Goal: Task Accomplishment & Management: Use online tool/utility

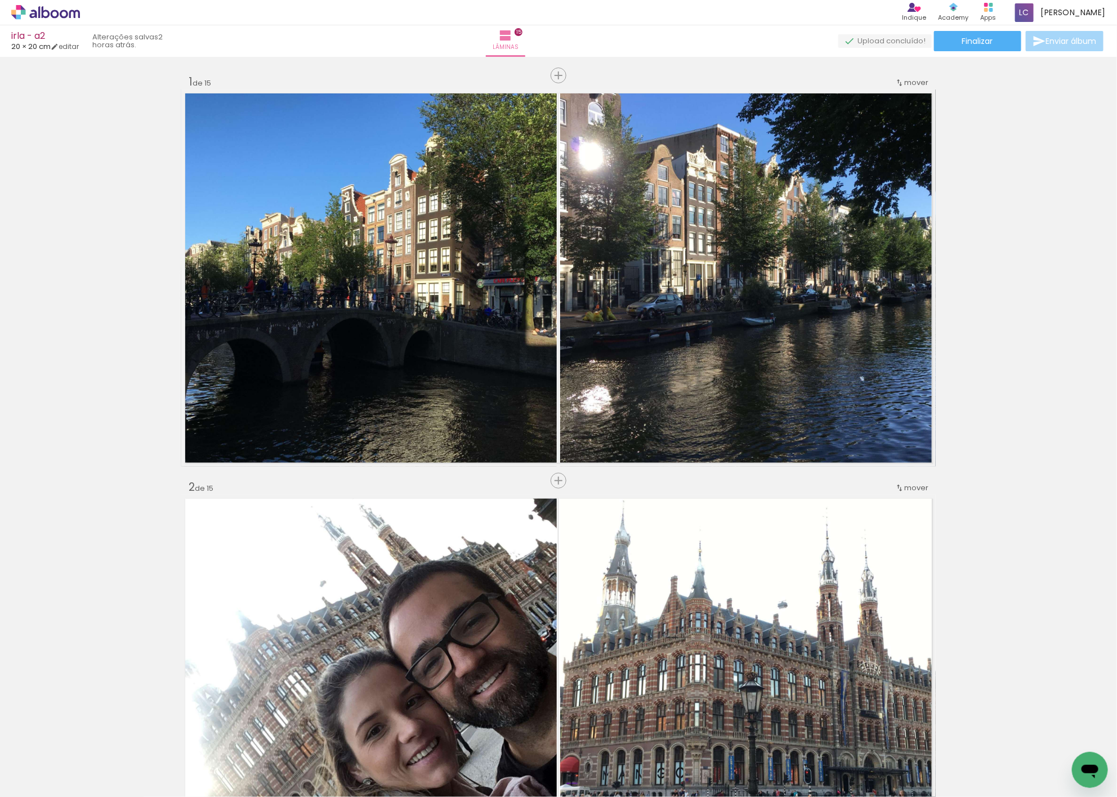
scroll to position [3101, 0]
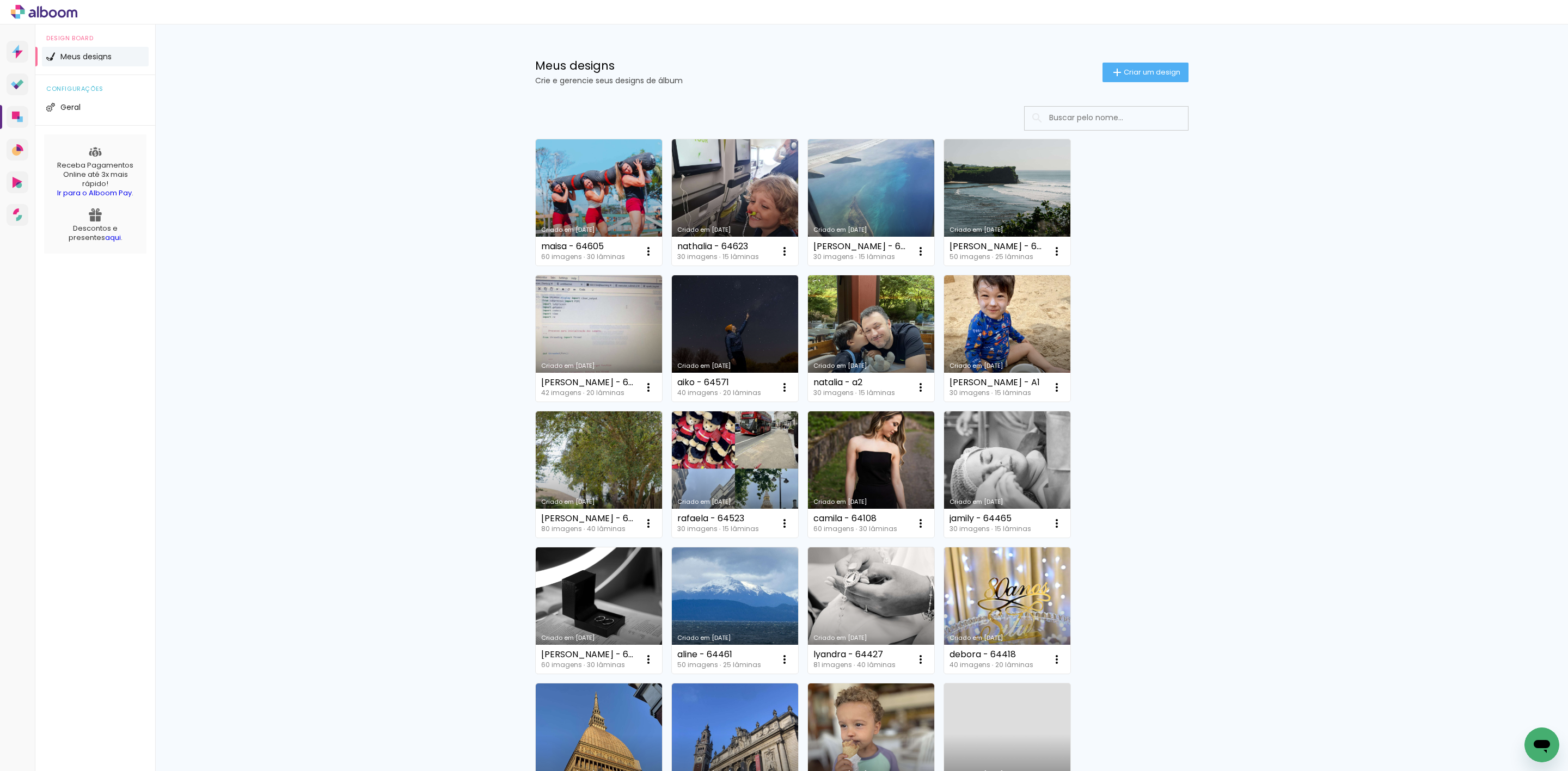
click at [193, 324] on div "Meus designs Crie e gerencie seus designs de álbum Criar um design Criado em 15…" at bounding box center [861, 614] width 1412 height 1181
click at [1147, 60] on div "Meus designs Crie e gerencie seus designs de álbum Criar um design" at bounding box center [862, 59] width 708 height 71
click at [1130, 80] on paper-button "Criar um design" at bounding box center [1145, 73] width 86 height 19
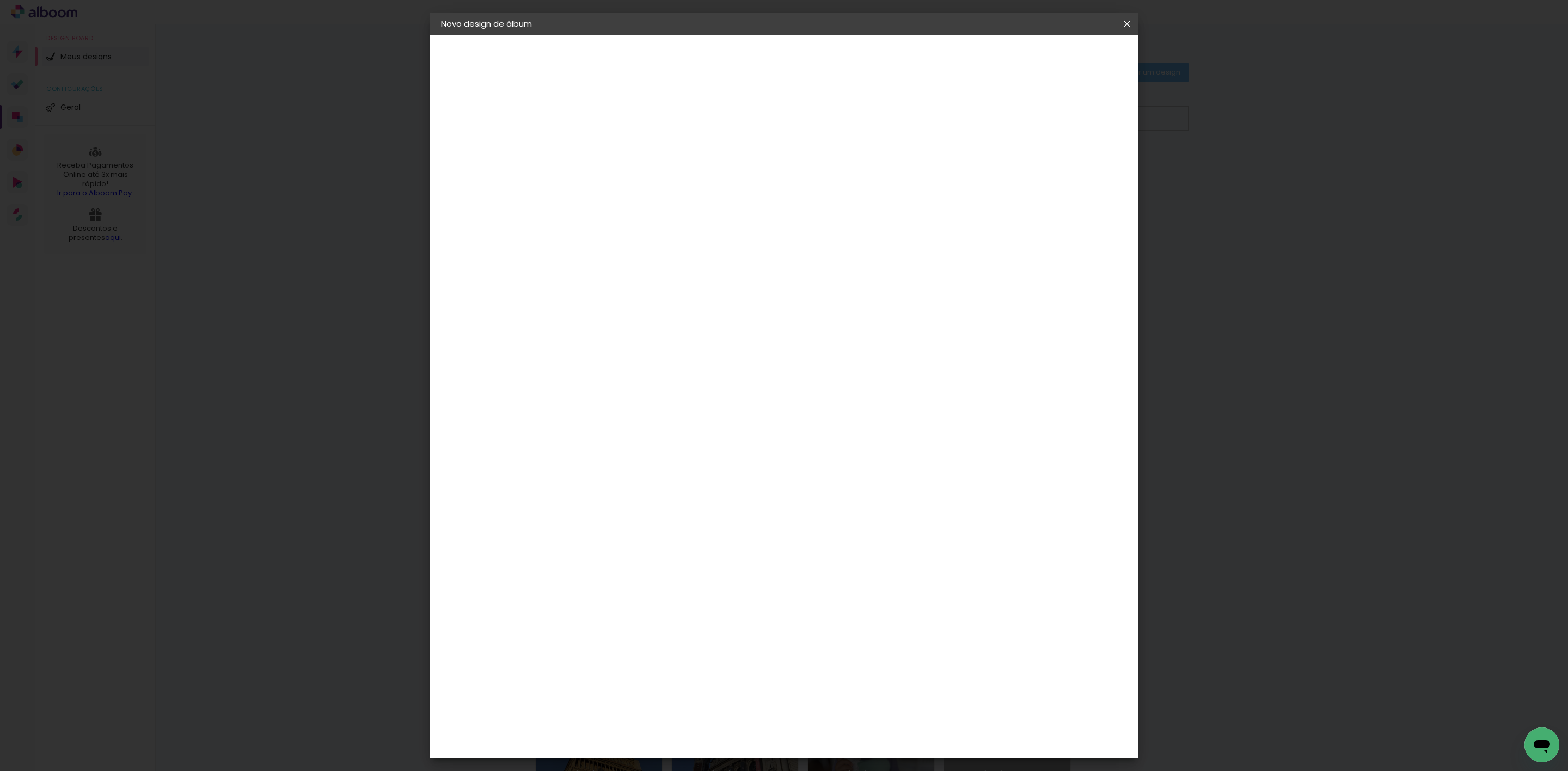
click at [619, 137] on input at bounding box center [619, 145] width 0 height 16
type input "nathalia"
type paper-input "nathalia"
click at [0, 0] on slot "Avançar" at bounding box center [0, 0] width 0 height 0
click at [823, 177] on paper-item "Tamanho Livre" at bounding box center [771, 165] width 104 height 24
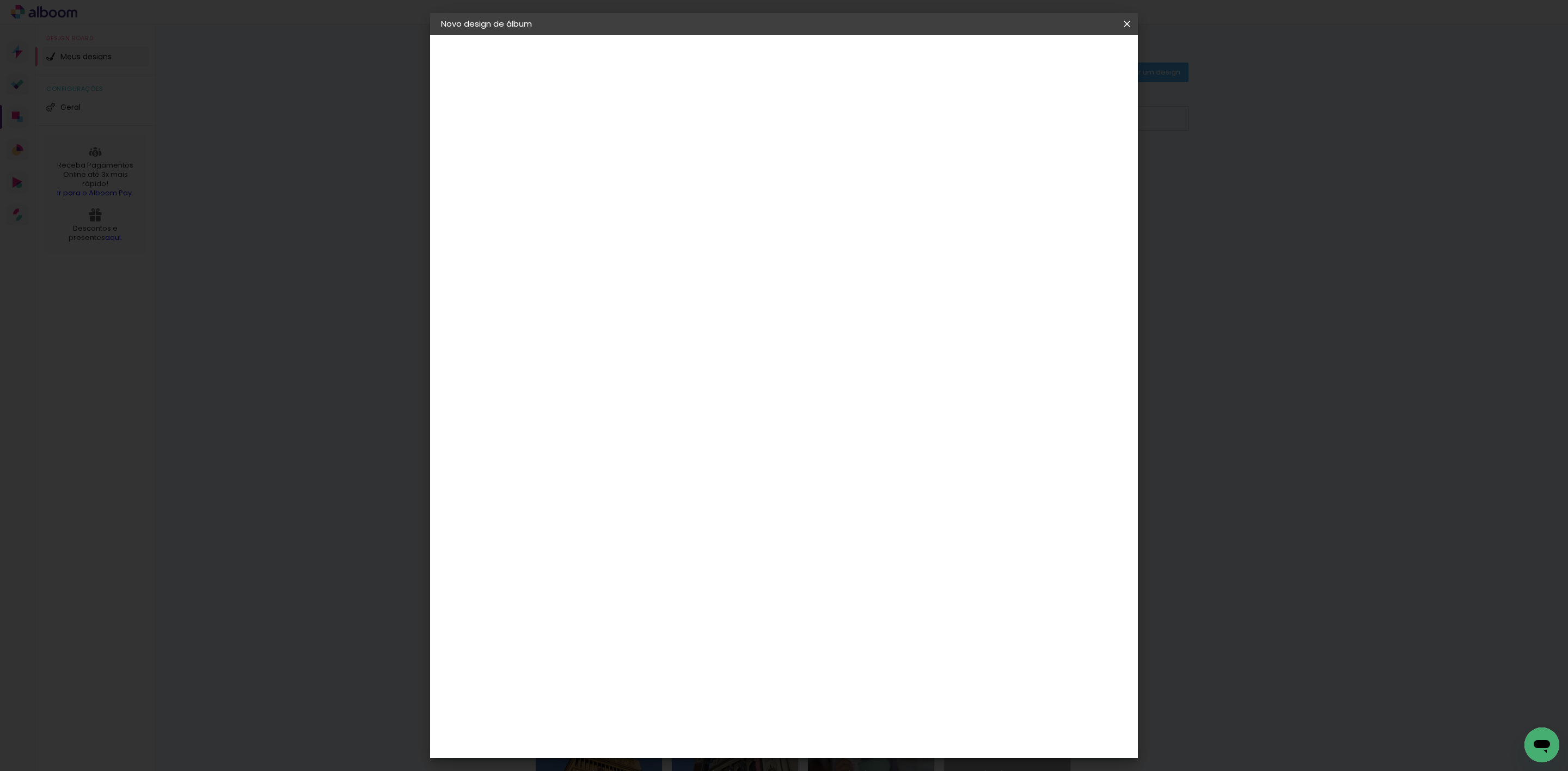
click at [0, 0] on slot "Avançar" at bounding box center [0, 0] width 0 height 0
click at [853, 458] on input "60" at bounding box center [842, 452] width 28 height 16
type input "40,6"
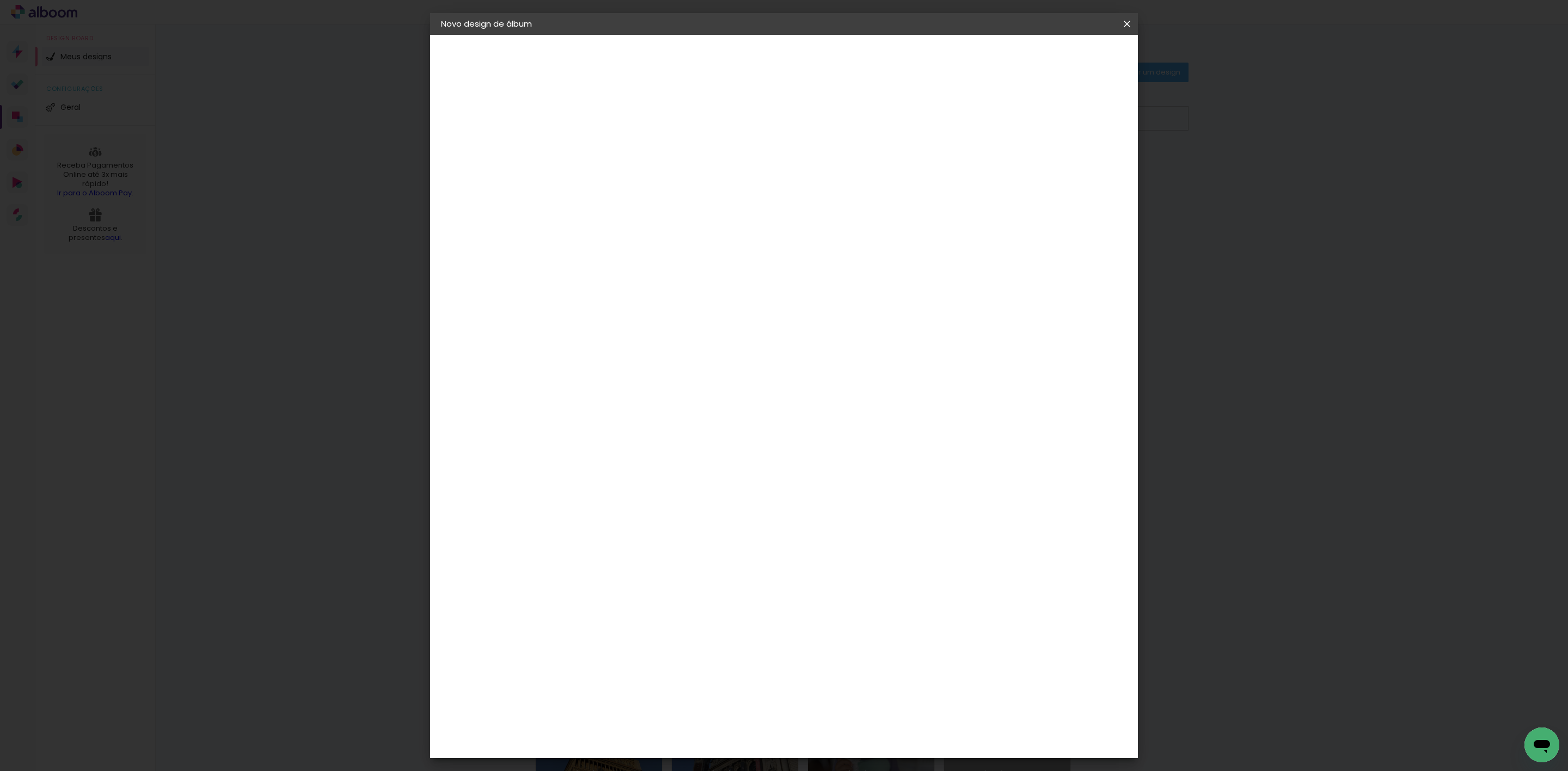
type paper-input "40,6"
click at [590, 358] on input "30" at bounding box center [584, 359] width 28 height 16
type input "20,3"
type paper-input "20,3"
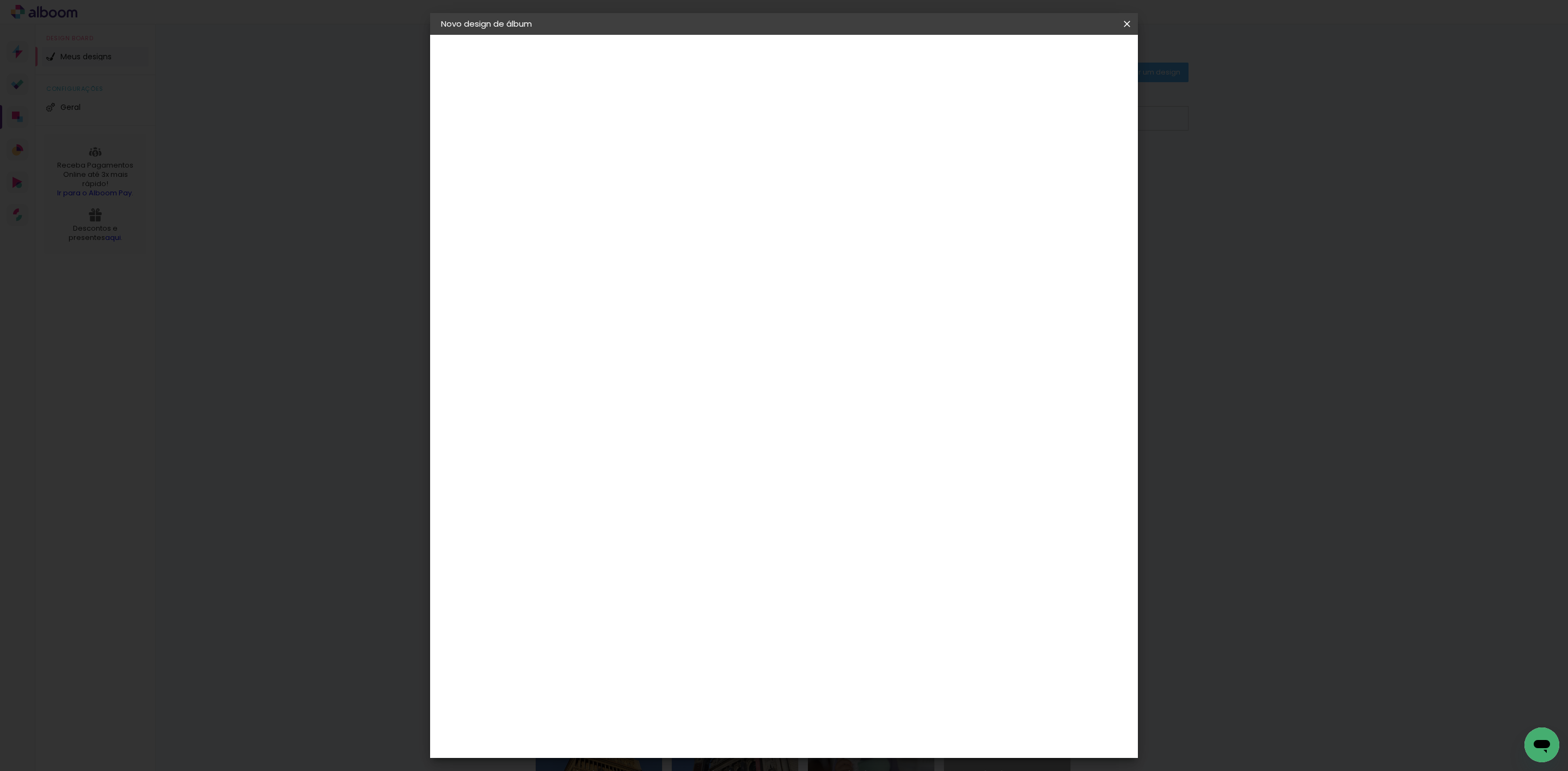
type input "4"
type paper-input "4"
click at [1070, 168] on input "4" at bounding box center [1065, 164] width 19 height 16
type input "3"
type paper-input "3"
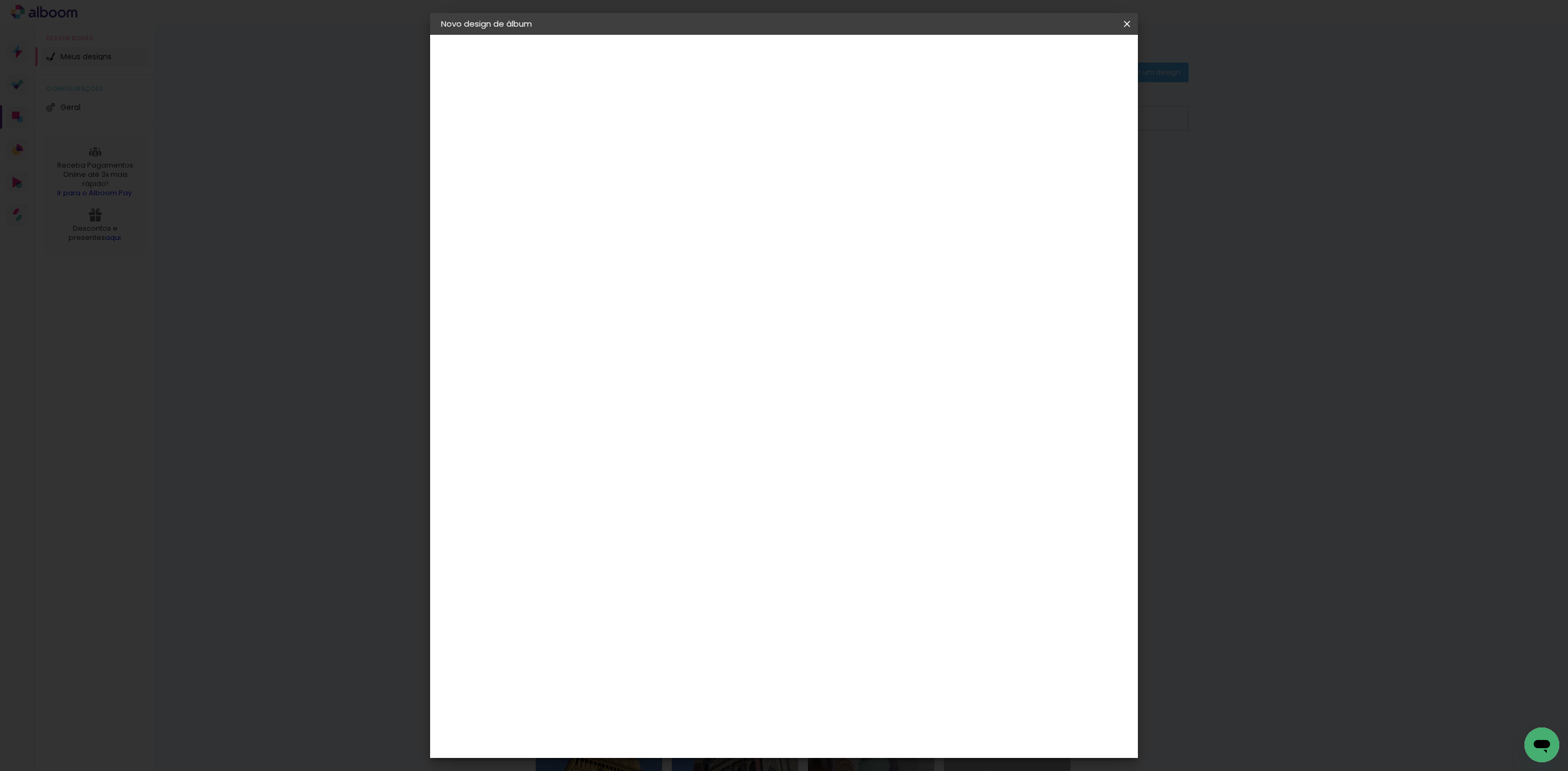
click at [1070, 168] on input "3" at bounding box center [1065, 164] width 19 height 16
type input "2"
type paper-input "2"
click at [1072, 170] on input "2" at bounding box center [1067, 164] width 19 height 16
click at [1054, 55] on span "Iniciar design" at bounding box center [1029, 58] width 49 height 8
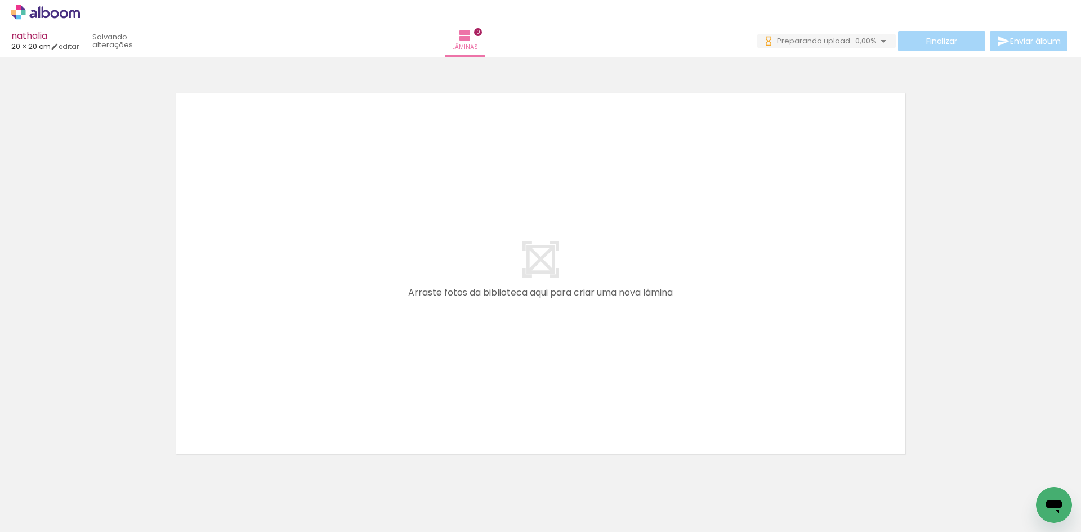
click at [339, 250] on quentale-workspace at bounding box center [540, 266] width 1081 height 532
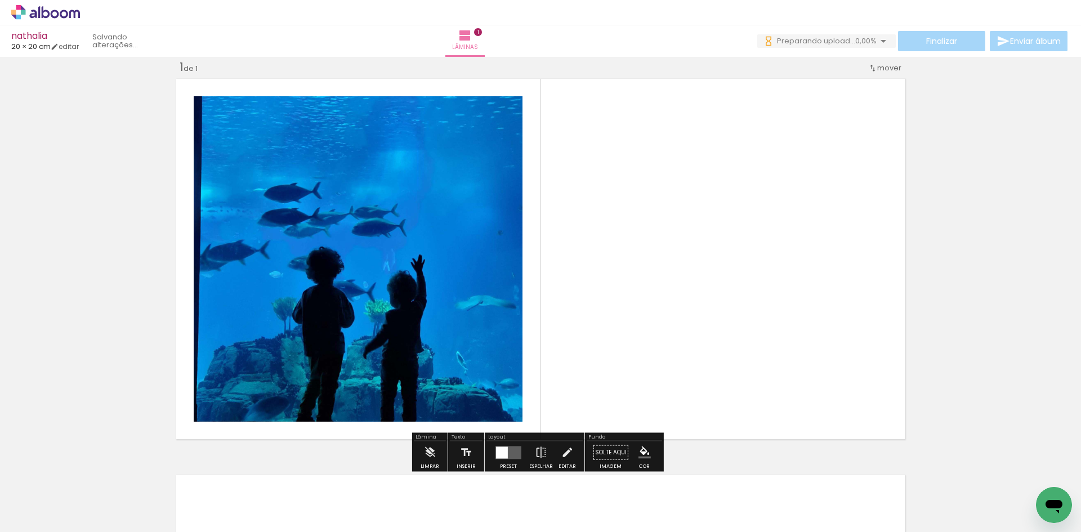
drag, startPoint x: 165, startPoint y: 500, endPoint x: 250, endPoint y: 386, distance: 142.4
click at [250, 386] on quentale-workspace at bounding box center [540, 266] width 1081 height 532
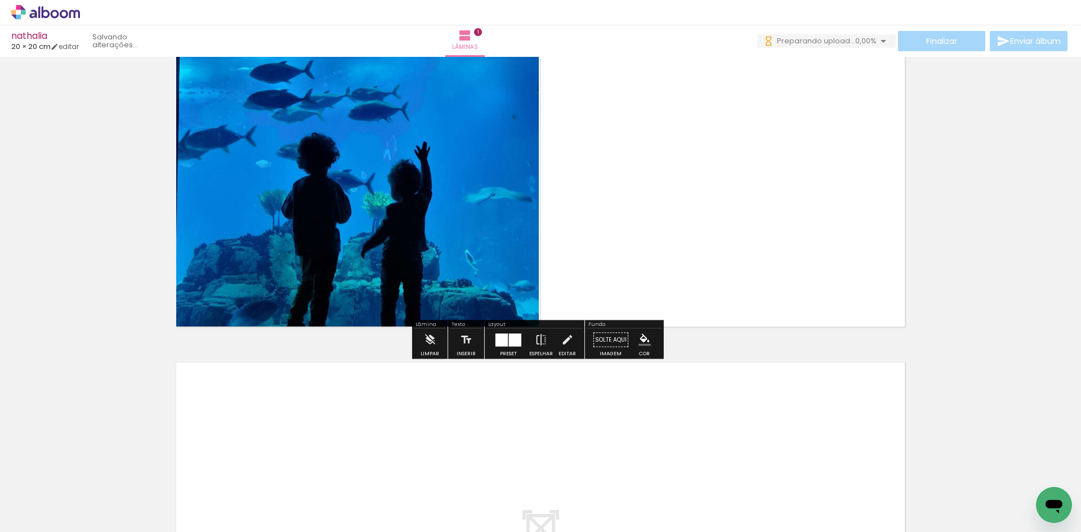
drag, startPoint x: 236, startPoint y: 495, endPoint x: 285, endPoint y: 496, distance: 49.0
click at [251, 442] on quentale-workspace at bounding box center [540, 266] width 1081 height 532
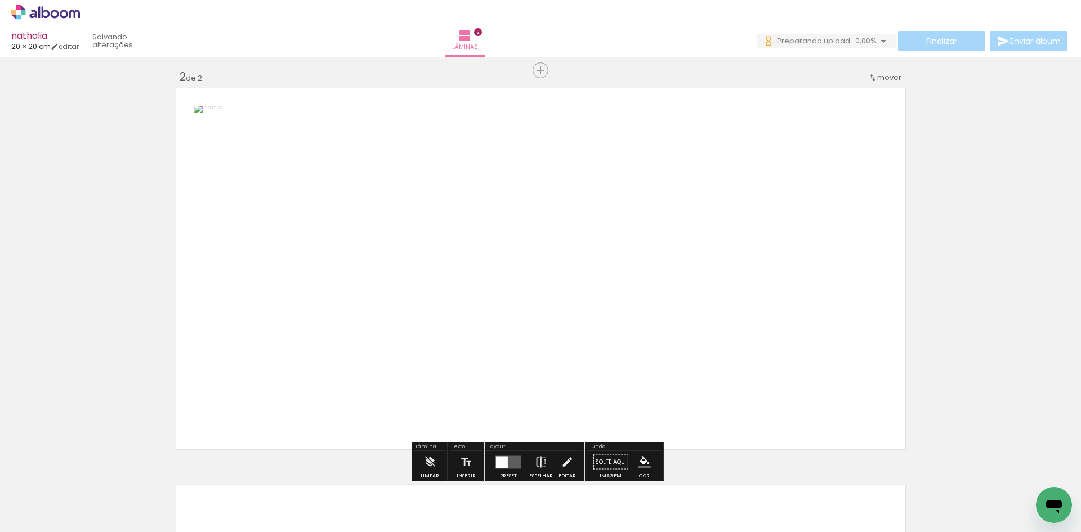
scroll to position [411, 0]
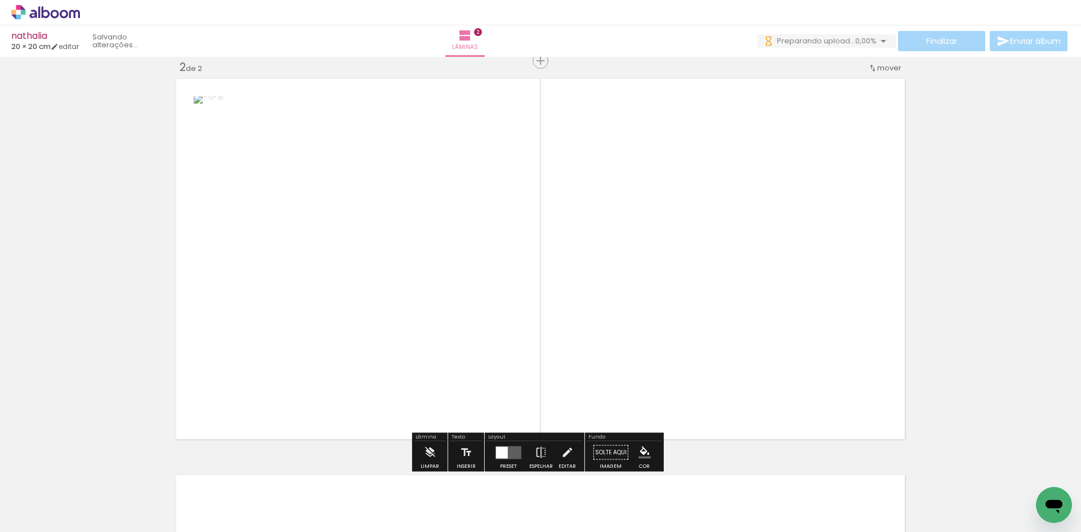
drag, startPoint x: 304, startPoint y: 499, endPoint x: 358, endPoint y: 340, distance: 168.2
click at [358, 340] on quentale-workspace at bounding box center [540, 266] width 1081 height 532
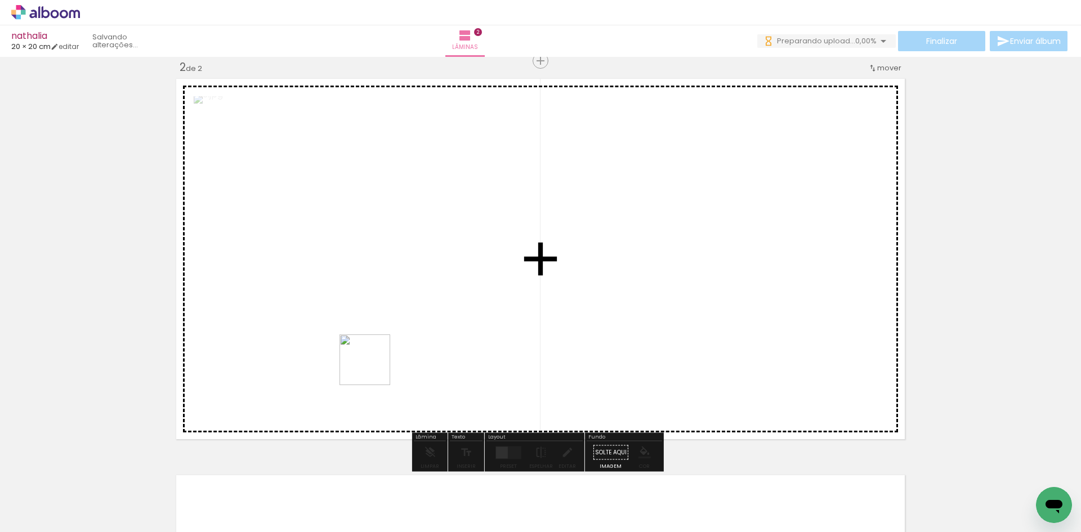
drag, startPoint x: 322, startPoint y: 470, endPoint x: 388, endPoint y: 371, distance: 118.6
click at [387, 351] on quentale-workspace at bounding box center [540, 266] width 1081 height 532
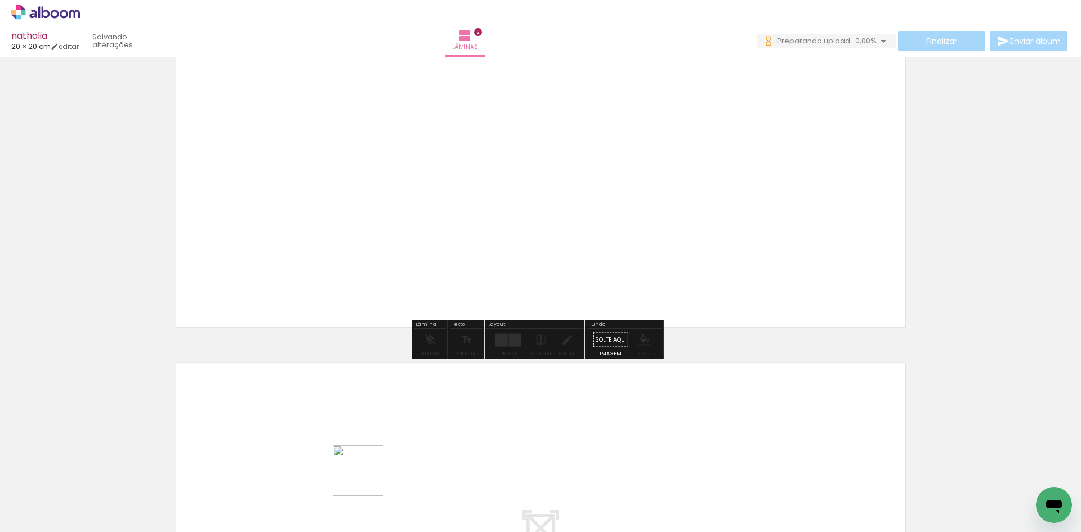
drag, startPoint x: 366, startPoint y: 479, endPoint x: 401, endPoint y: 474, distance: 35.2
click at [385, 402] on quentale-workspace at bounding box center [540, 266] width 1081 height 532
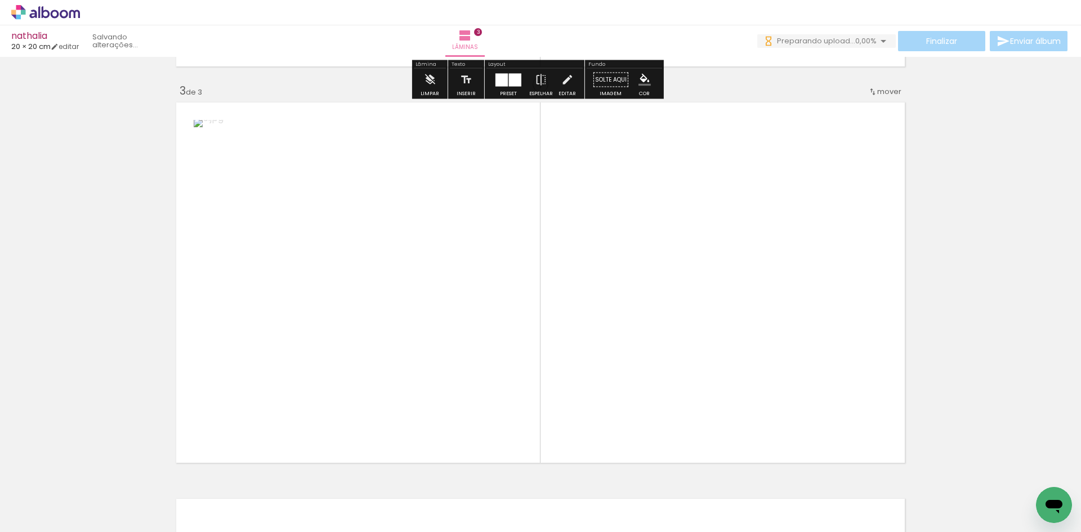
drag, startPoint x: 461, startPoint y: 356, endPoint x: 472, endPoint y: 342, distance: 17.7
click at [483, 266] on quentale-workspace at bounding box center [540, 266] width 1081 height 532
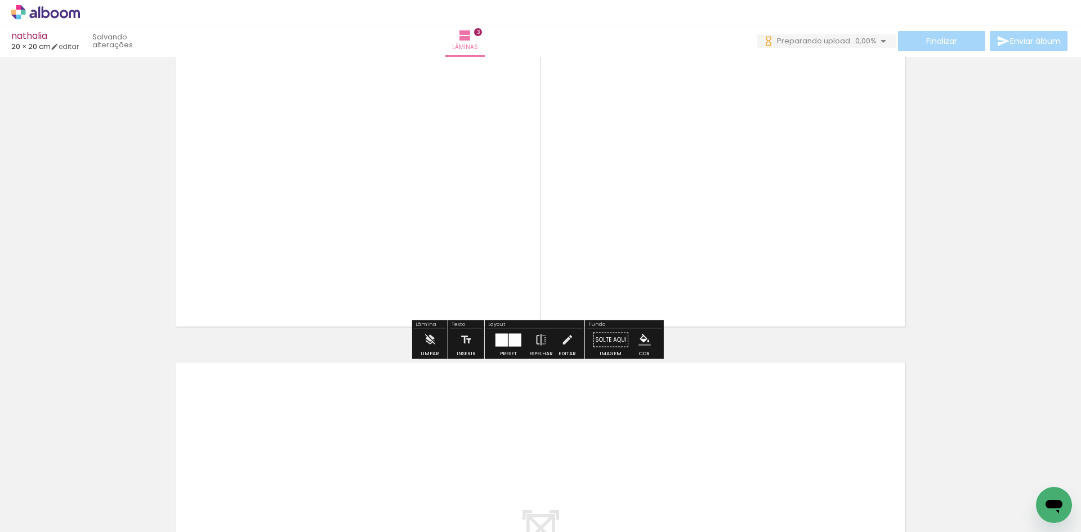
click at [521, 374] on quentale-workspace at bounding box center [540, 266] width 1081 height 532
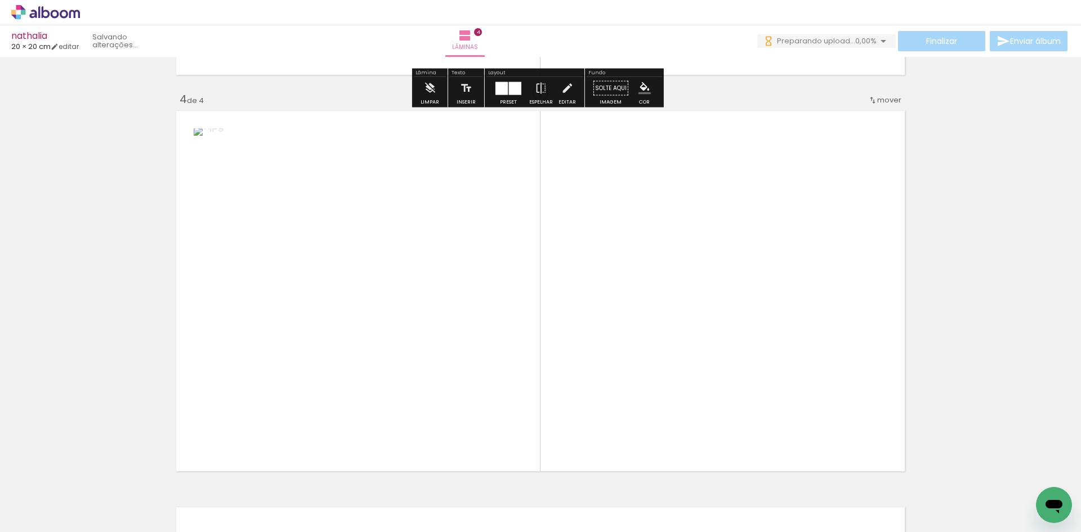
scroll to position [1203, 0]
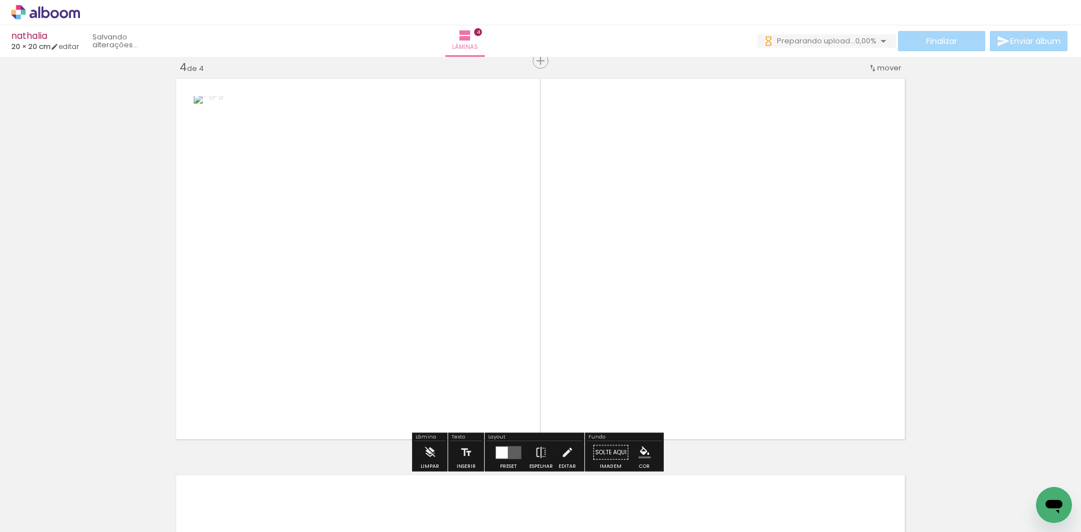
drag, startPoint x: 563, startPoint y: 477, endPoint x: 578, endPoint y: 391, distance: 87.4
click at [578, 391] on quentale-workspace at bounding box center [540, 266] width 1081 height 532
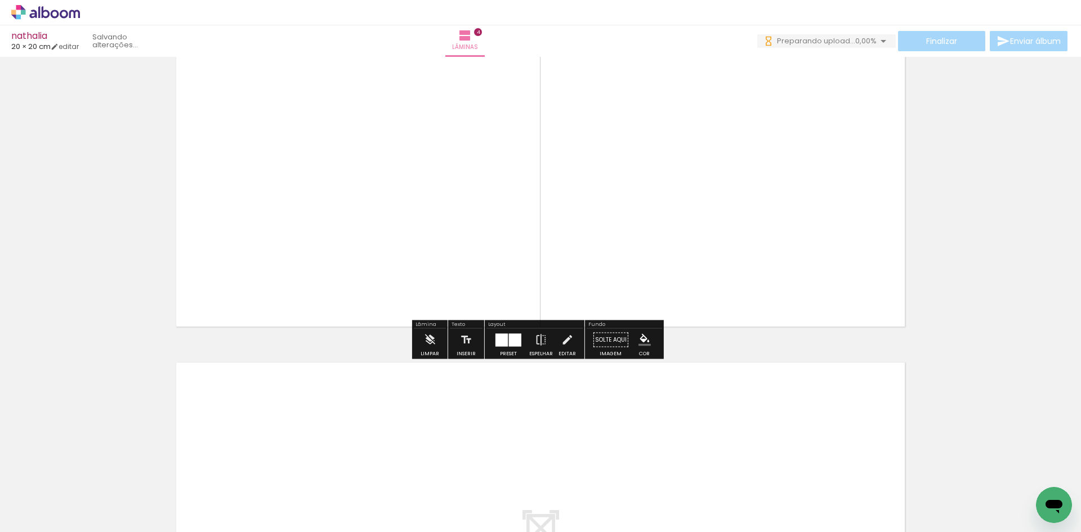
click at [628, 404] on quentale-workspace at bounding box center [540, 266] width 1081 height 532
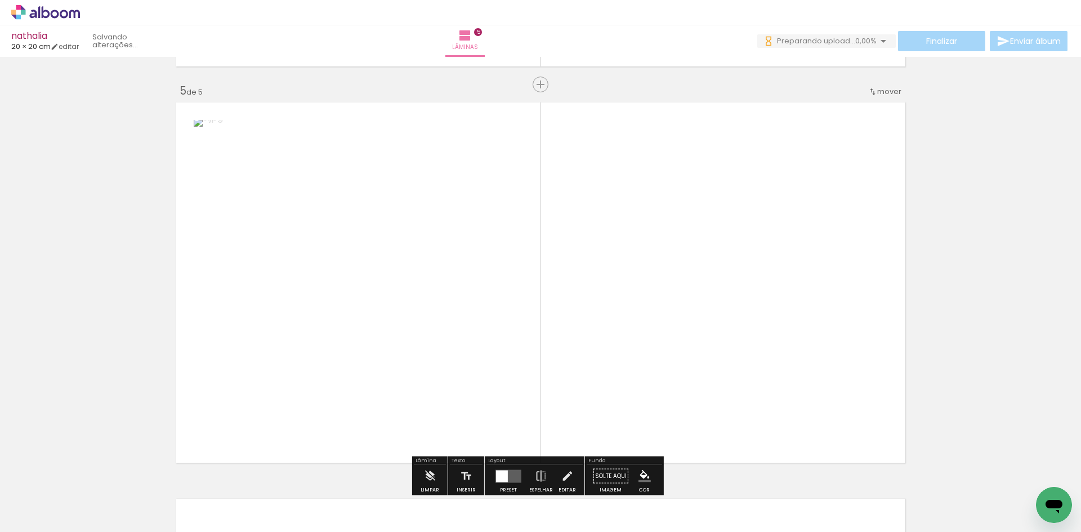
scroll to position [1599, 0]
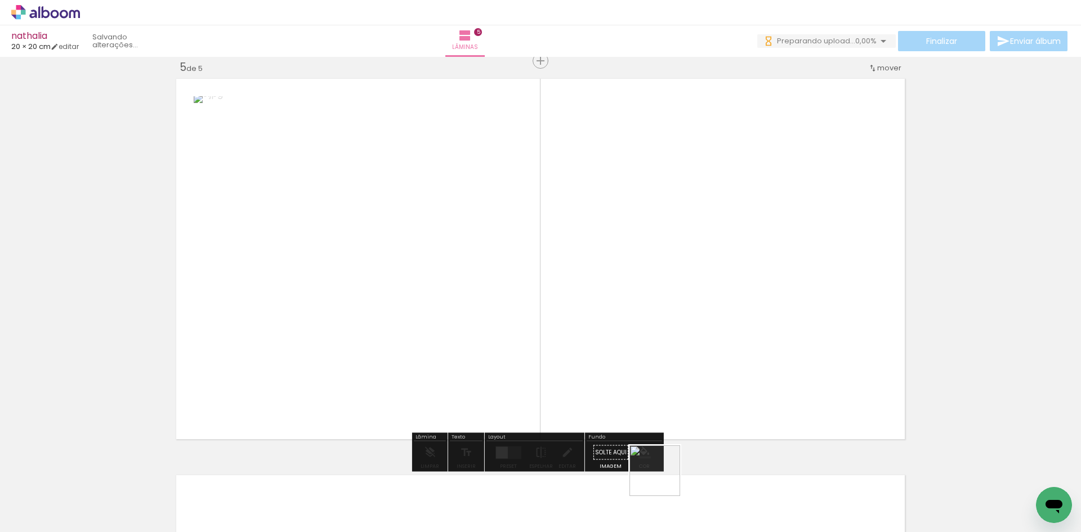
drag, startPoint x: 663, startPoint y: 479, endPoint x: 660, endPoint y: 246, distance: 233.0
click at [660, 246] on quentale-workspace at bounding box center [540, 266] width 1081 height 532
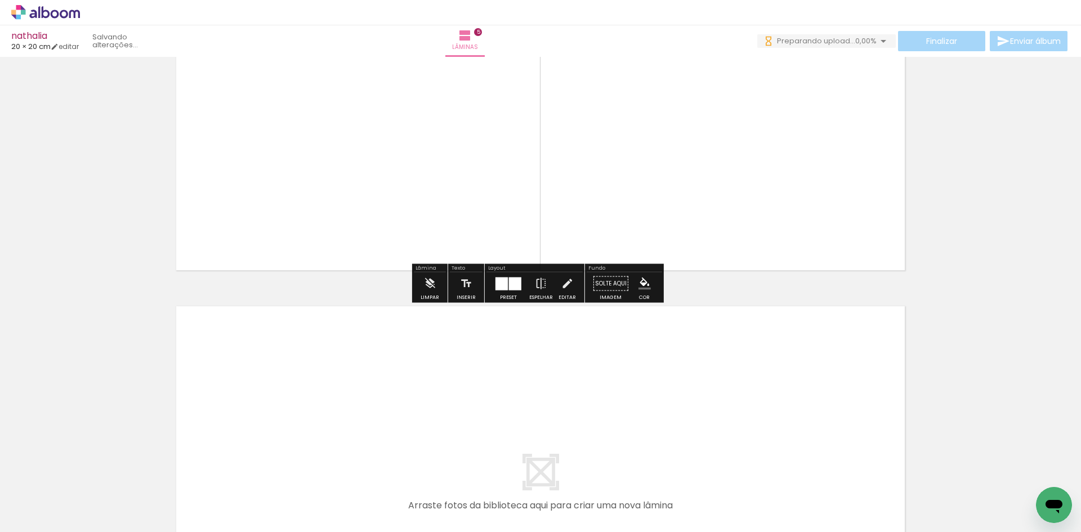
drag, startPoint x: 741, startPoint y: 483, endPoint x: 774, endPoint y: 504, distance: 39.2
click at [741, 441] on quentale-workspace at bounding box center [540, 266] width 1081 height 532
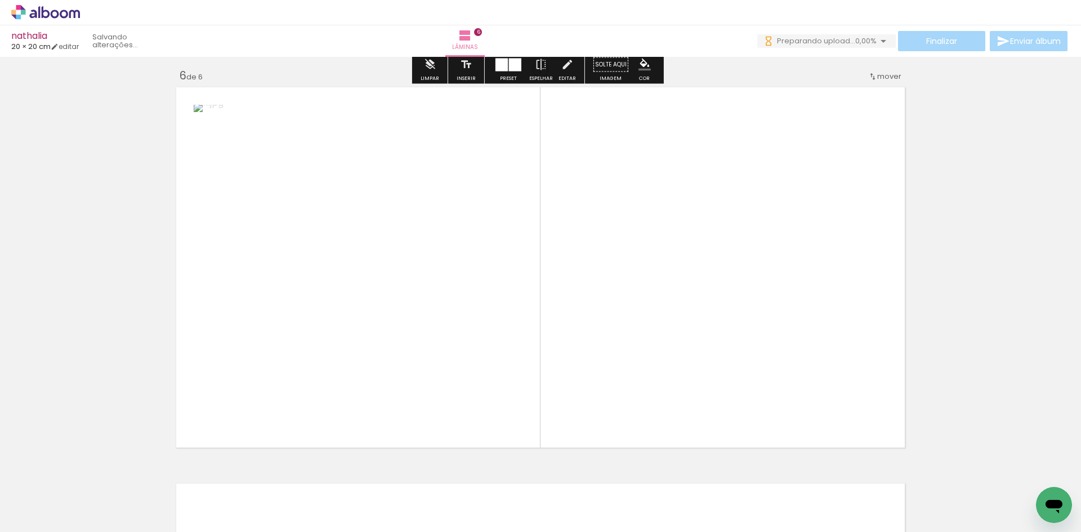
scroll to position [1996, 0]
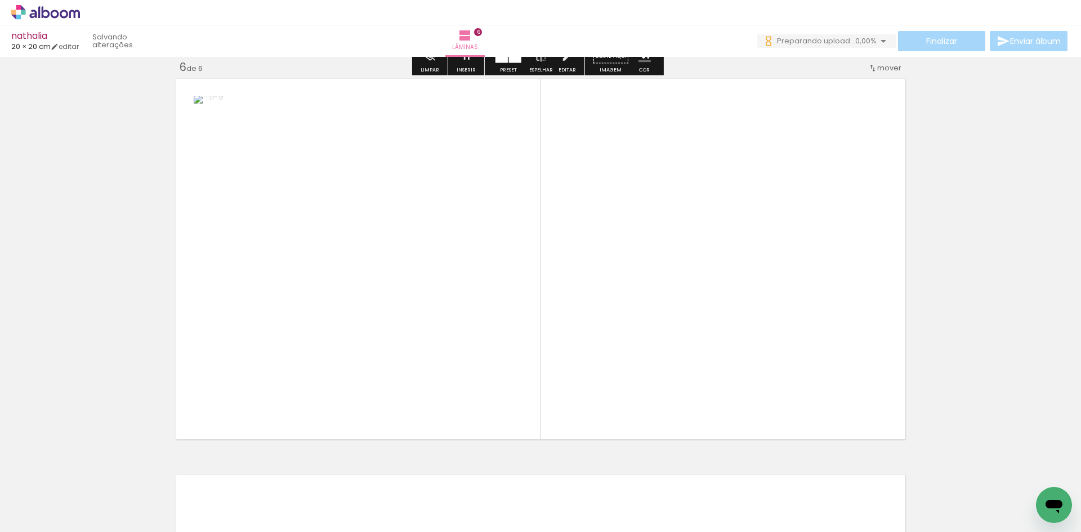
drag, startPoint x: 797, startPoint y: 488, endPoint x: 731, endPoint y: 380, distance: 126.8
click at [731, 380] on quentale-workspace at bounding box center [540, 266] width 1081 height 532
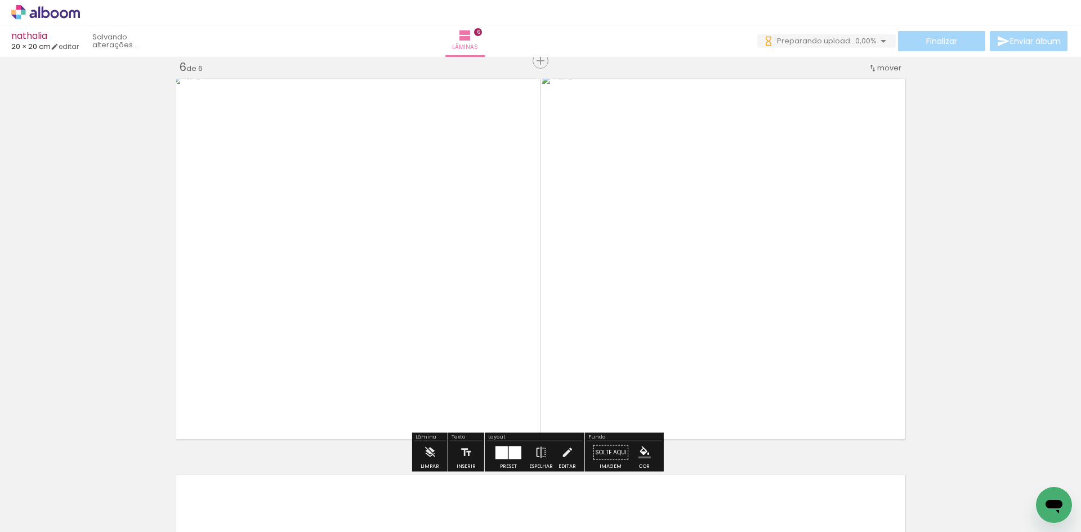
click at [515, 447] on div at bounding box center [515, 452] width 12 height 13
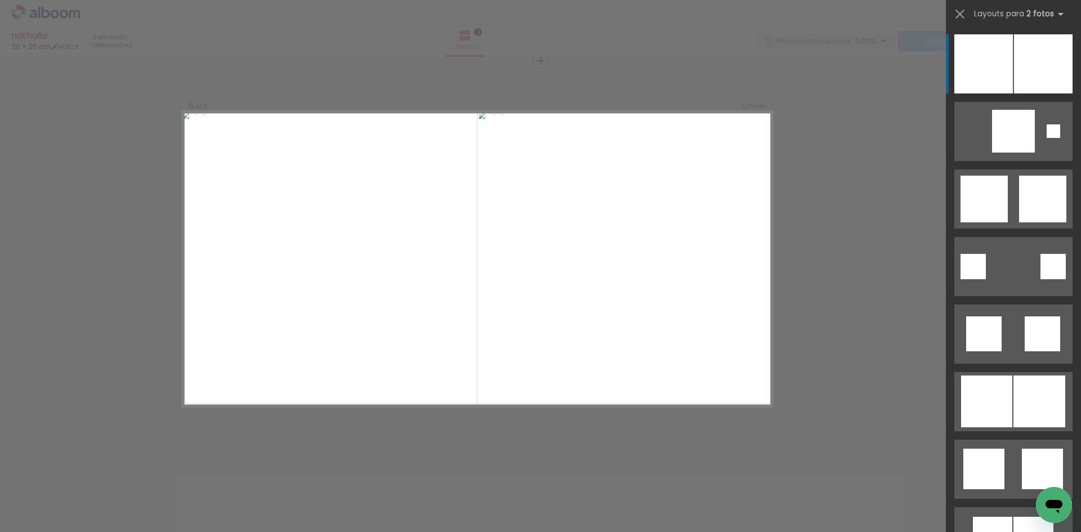
click at [992, 79] on div at bounding box center [983, 63] width 59 height 59
click at [954, 57] on div at bounding box center [983, 63] width 59 height 59
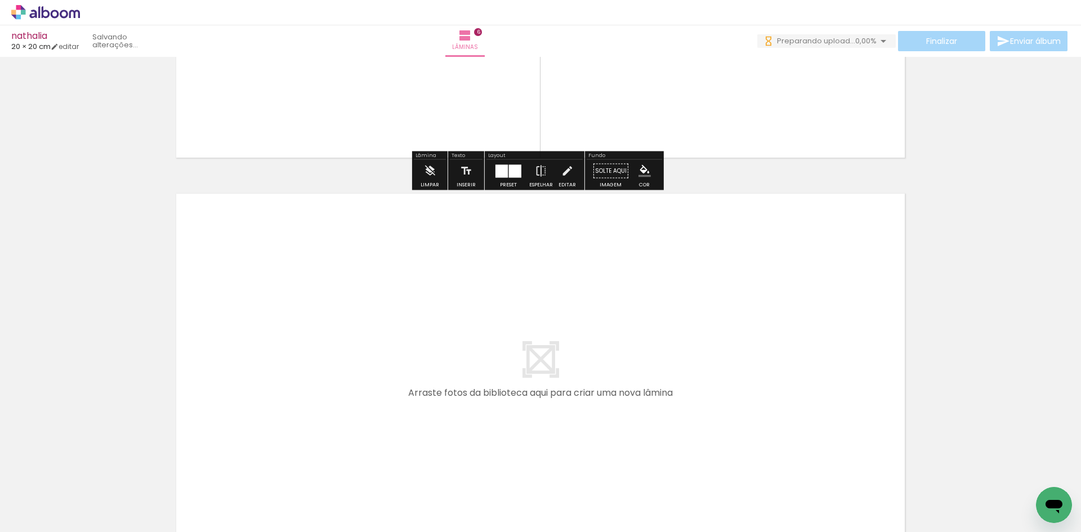
scroll to position [0, 305]
drag, startPoint x: 476, startPoint y: 409, endPoint x: 514, endPoint y: 404, distance: 38.6
click at [486, 400] on quentale-layouter at bounding box center [540, 374] width 736 height 368
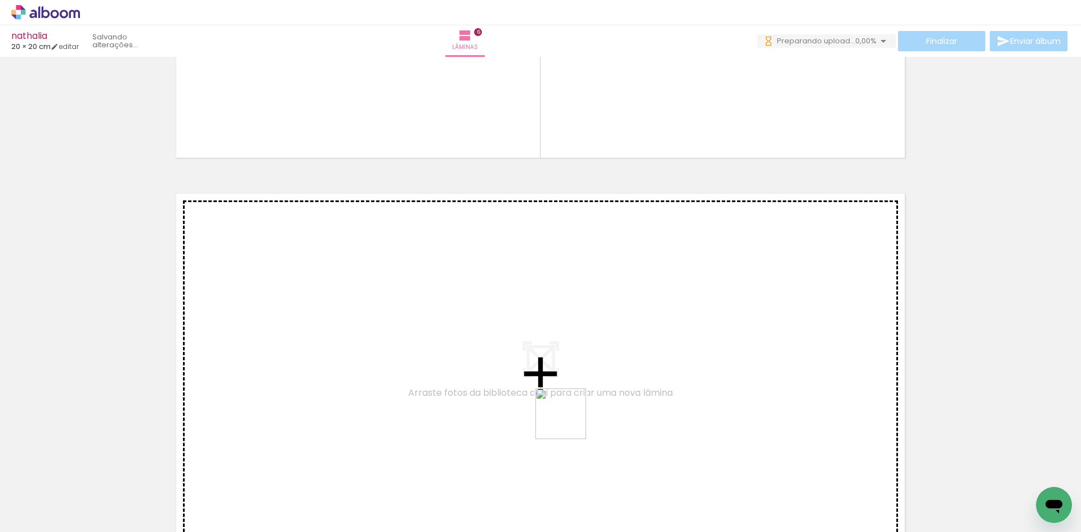
drag, startPoint x: 557, startPoint y: 488, endPoint x: 639, endPoint y: 526, distance: 90.7
click at [571, 417] on quentale-workspace at bounding box center [540, 266] width 1081 height 532
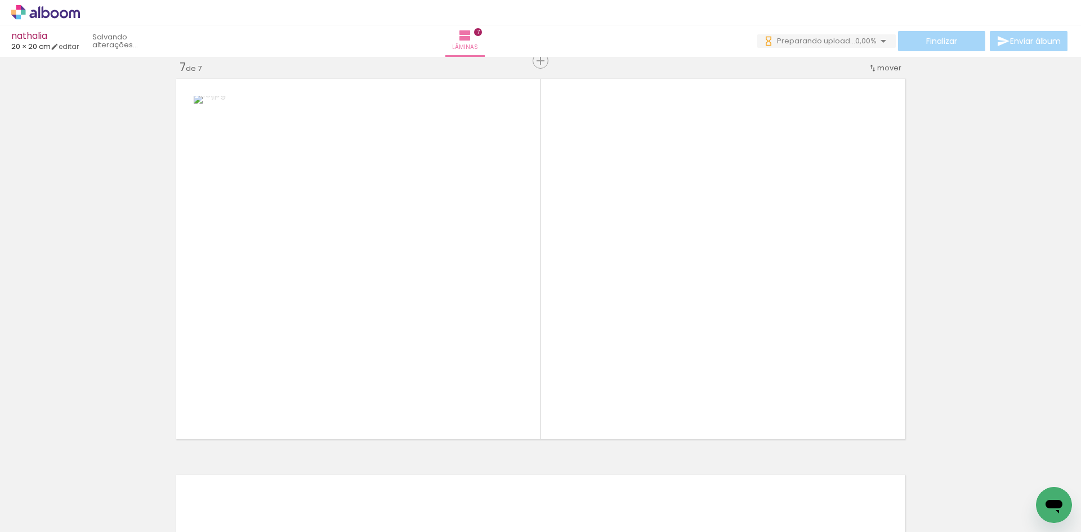
drag, startPoint x: 637, startPoint y: 445, endPoint x: 627, endPoint y: 409, distance: 38.0
click at [627, 409] on quentale-workspace at bounding box center [540, 266] width 1081 height 532
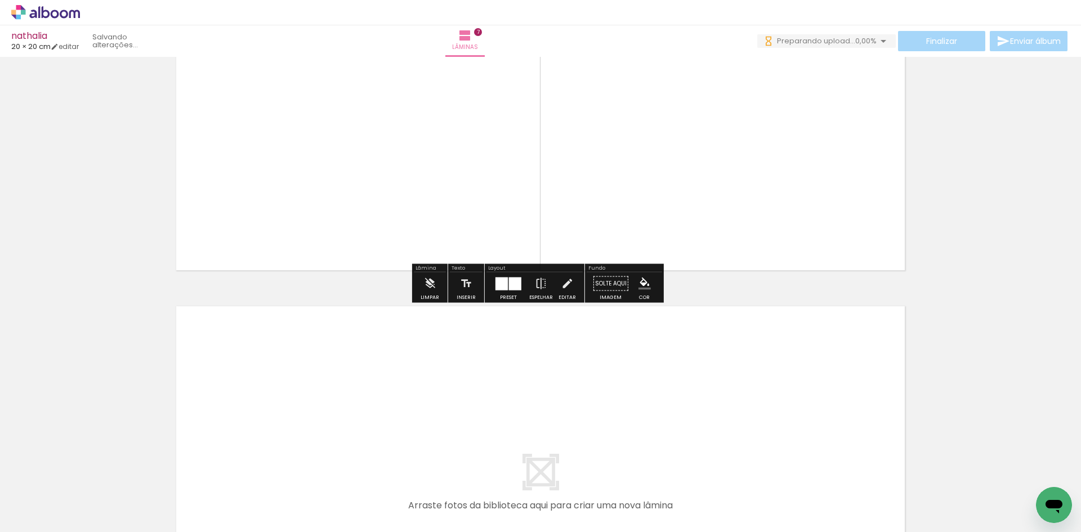
drag, startPoint x: 694, startPoint y: 488, endPoint x: 767, endPoint y: 482, distance: 72.9
click at [712, 440] on quentale-workspace at bounding box center [540, 266] width 1081 height 532
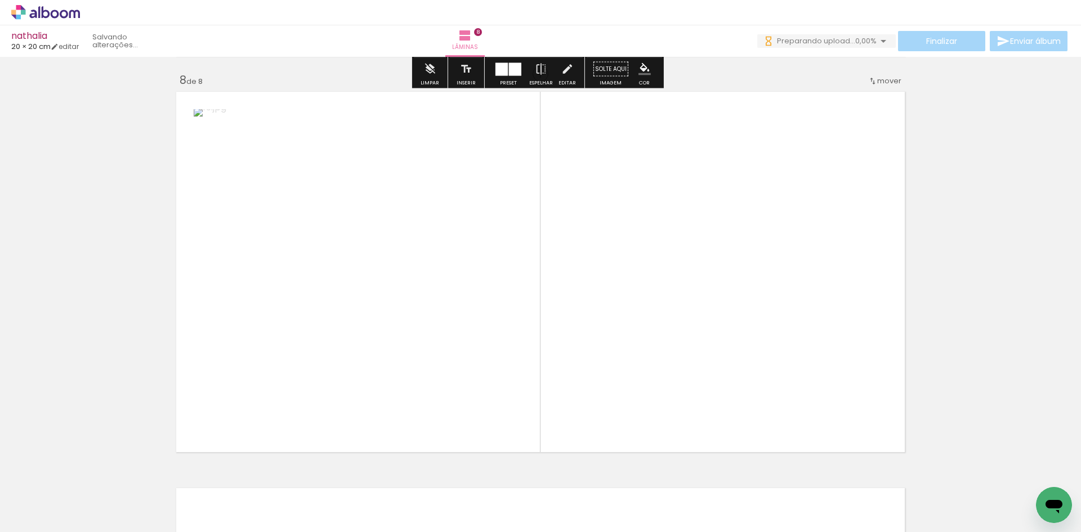
drag, startPoint x: 765, startPoint y: 446, endPoint x: 772, endPoint y: 283, distance: 162.8
click at [772, 283] on quentale-workspace at bounding box center [540, 266] width 1081 height 532
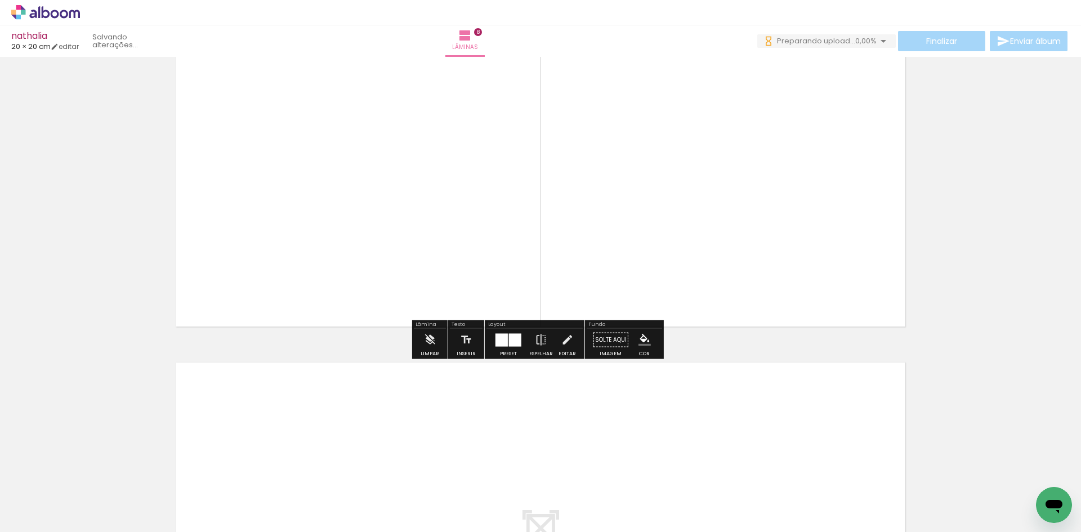
drag, startPoint x: 815, startPoint y: 501, endPoint x: 853, endPoint y: 493, distance: 38.5
click at [814, 446] on quentale-workspace at bounding box center [540, 266] width 1081 height 532
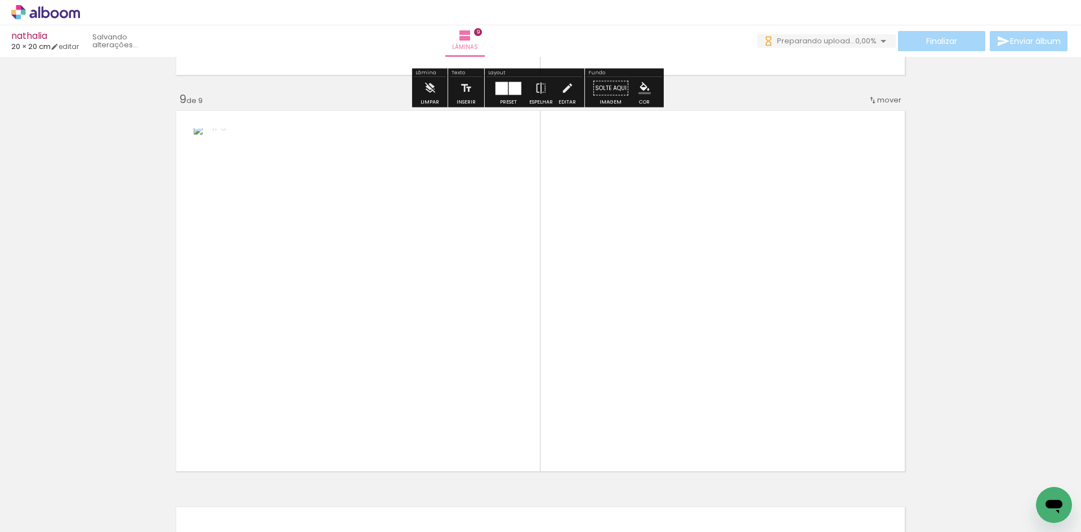
scroll to position [3184, 0]
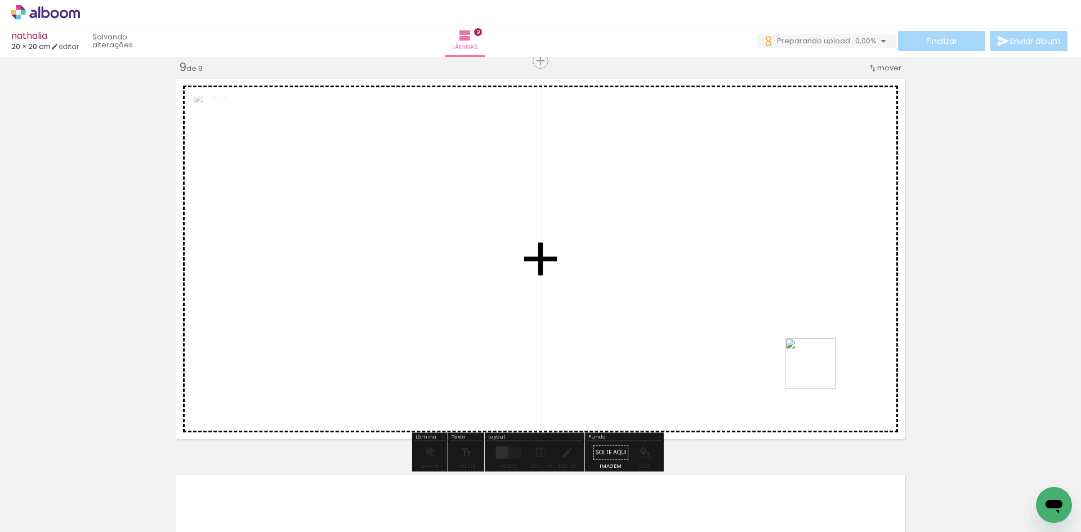
drag, startPoint x: 889, startPoint y: 450, endPoint x: 725, endPoint y: 458, distance: 164.5
click at [797, 367] on quentale-workspace at bounding box center [540, 266] width 1081 height 532
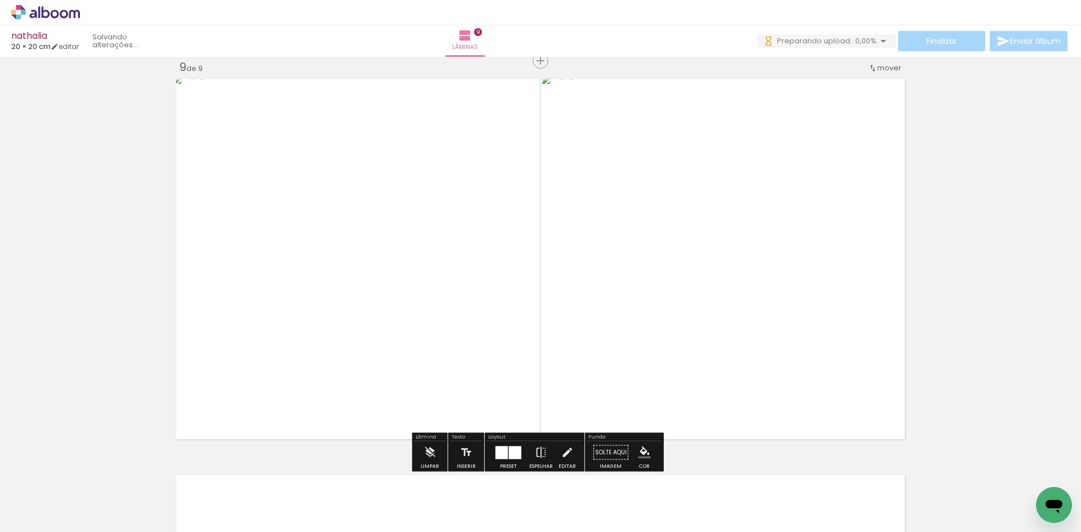
scroll to position [0, 800]
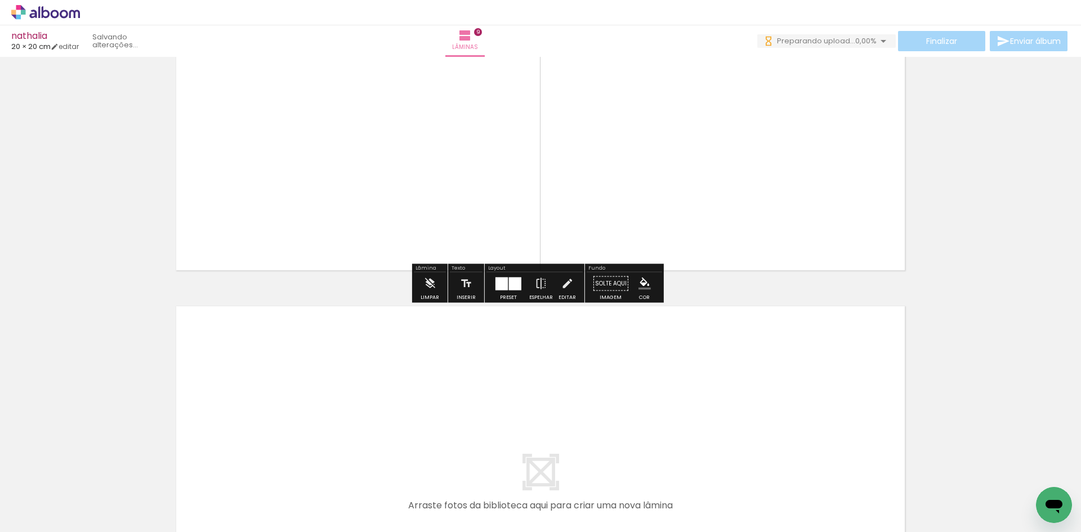
drag, startPoint x: 445, startPoint y: 464, endPoint x: 502, endPoint y: 494, distance: 64.2
click at [450, 443] on quentale-workspace at bounding box center [540, 266] width 1081 height 532
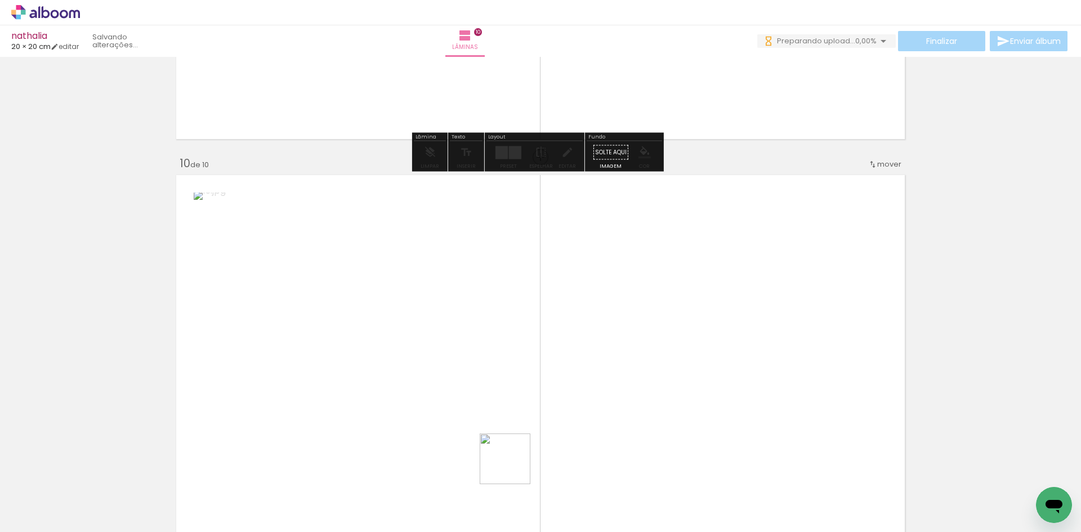
drag, startPoint x: 503, startPoint y: 494, endPoint x: 562, endPoint y: 363, distance: 143.8
click at [562, 363] on quentale-workspace at bounding box center [540, 266] width 1081 height 532
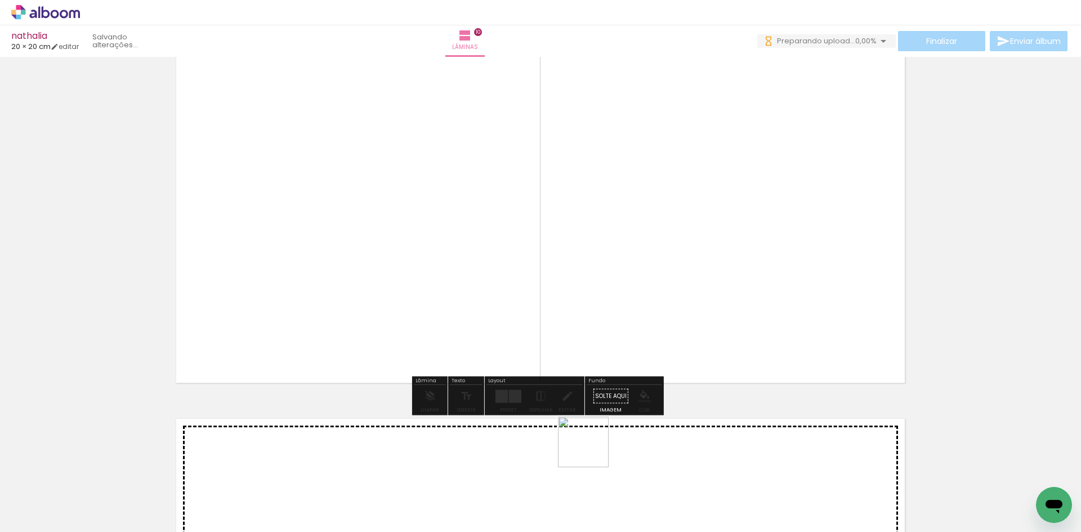
drag, startPoint x: 582, startPoint y: 491, endPoint x: 642, endPoint y: 499, distance: 60.1
click at [596, 447] on quentale-workspace at bounding box center [540, 266] width 1081 height 532
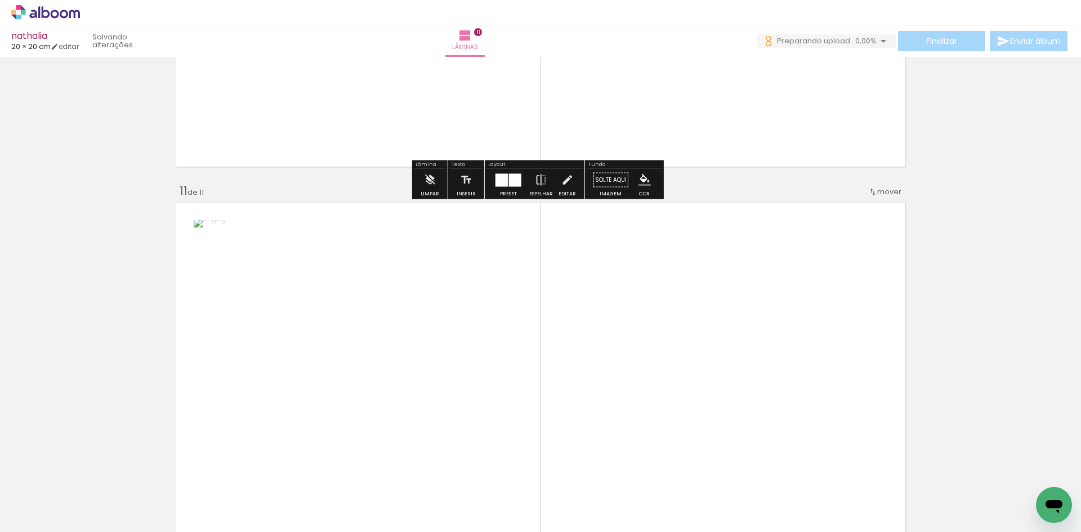
drag, startPoint x: 645, startPoint y: 468, endPoint x: 644, endPoint y: 386, distance: 82.2
click at [644, 386] on quentale-workspace at bounding box center [540, 266] width 1081 height 532
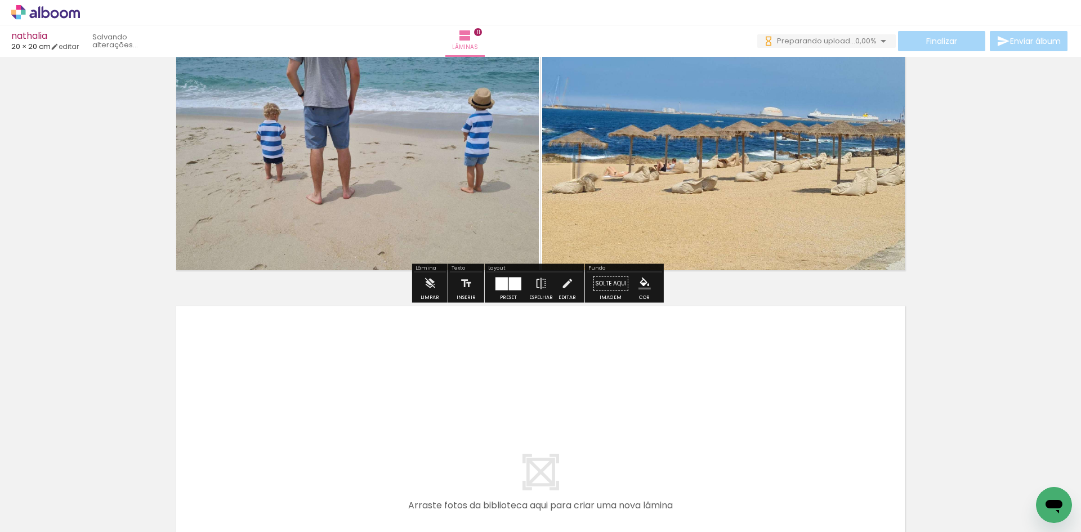
drag, startPoint x: 702, startPoint y: 447, endPoint x: 730, endPoint y: 499, distance: 58.9
click at [705, 437] on quentale-workspace at bounding box center [540, 266] width 1081 height 532
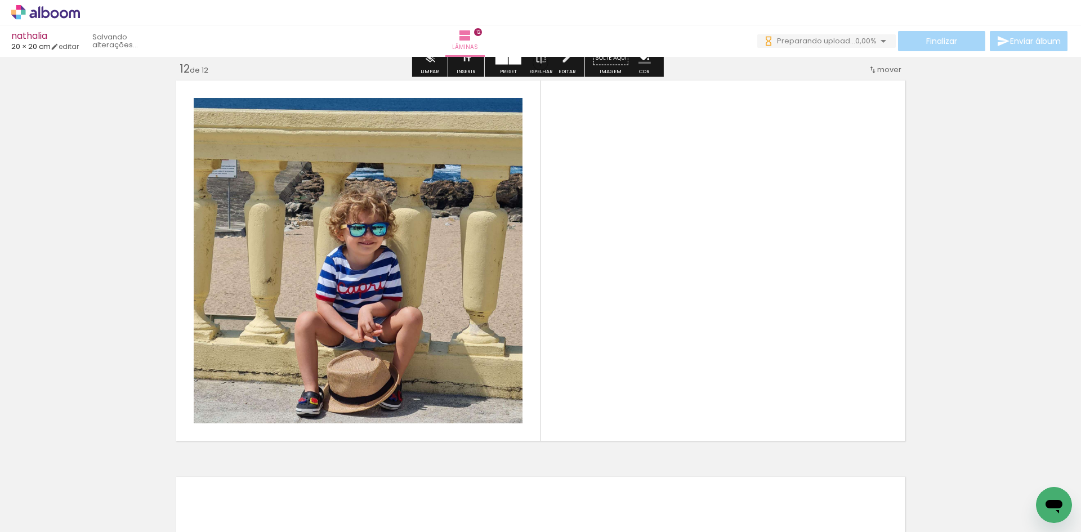
click at [738, 366] on quentale-workspace at bounding box center [540, 266] width 1081 height 532
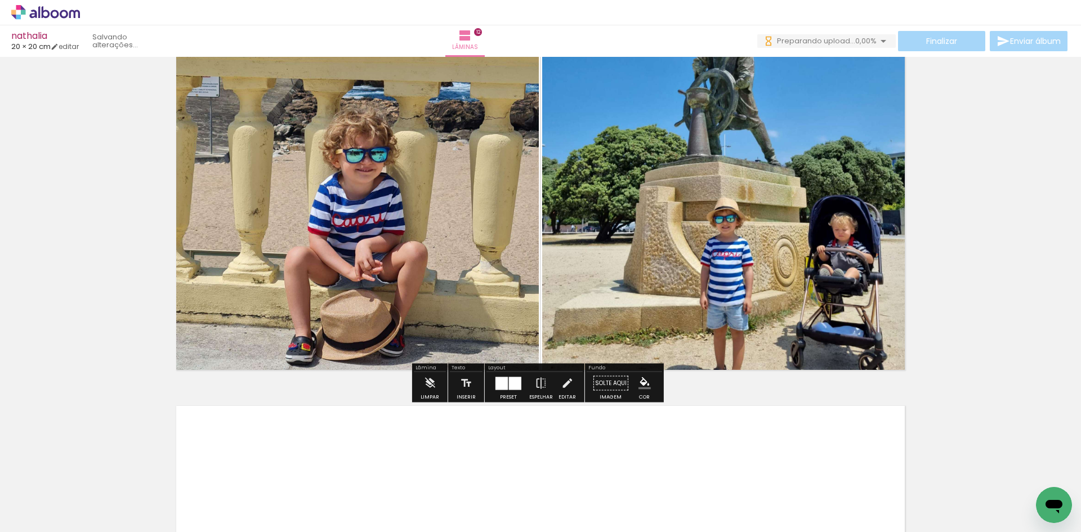
scroll to position [4542, 0]
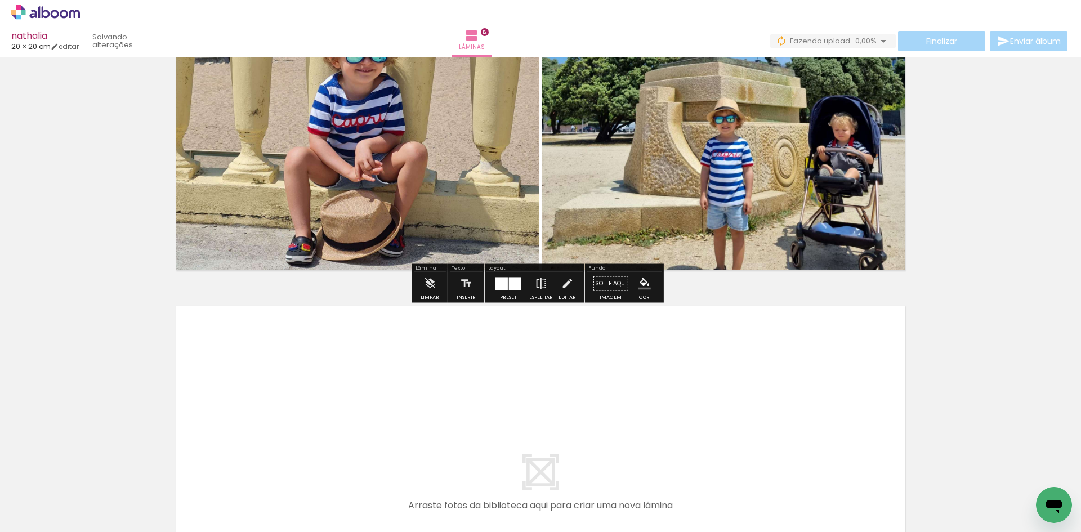
click at [814, 446] on quentale-workspace at bounding box center [540, 266] width 1081 height 532
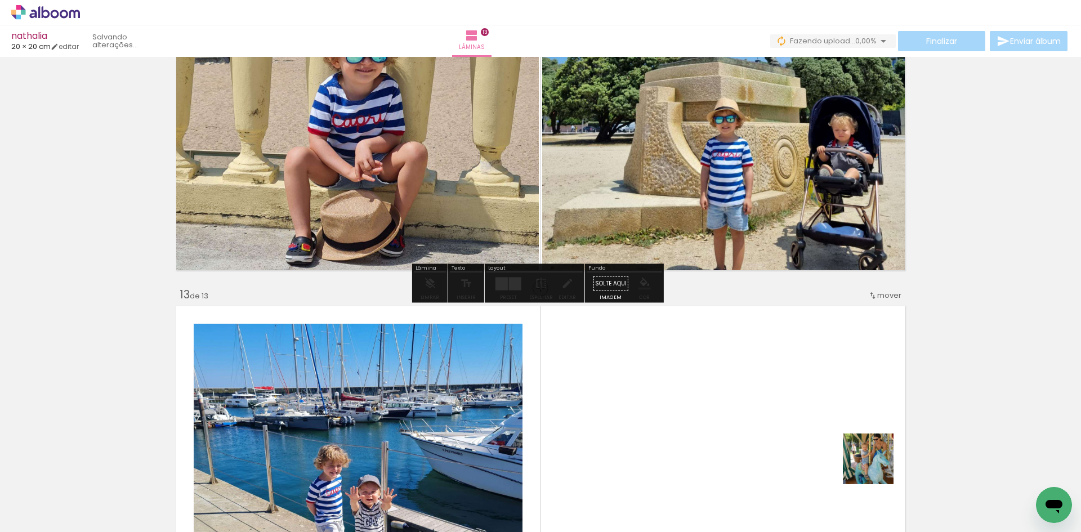
drag, startPoint x: 876, startPoint y: 467, endPoint x: 837, endPoint y: 405, distance: 73.6
click at [837, 405] on quentale-workspace at bounding box center [540, 266] width 1081 height 532
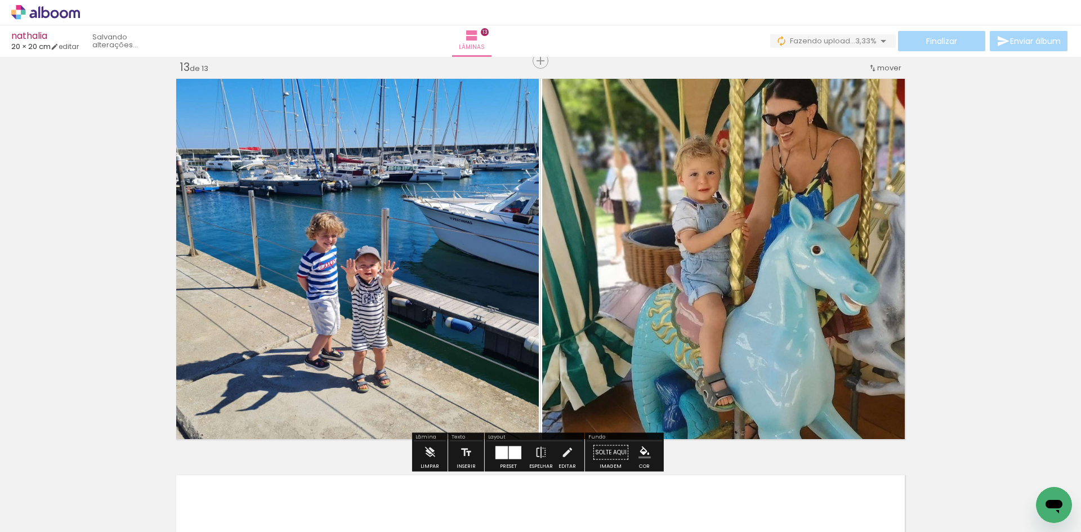
scroll to position [0, 906]
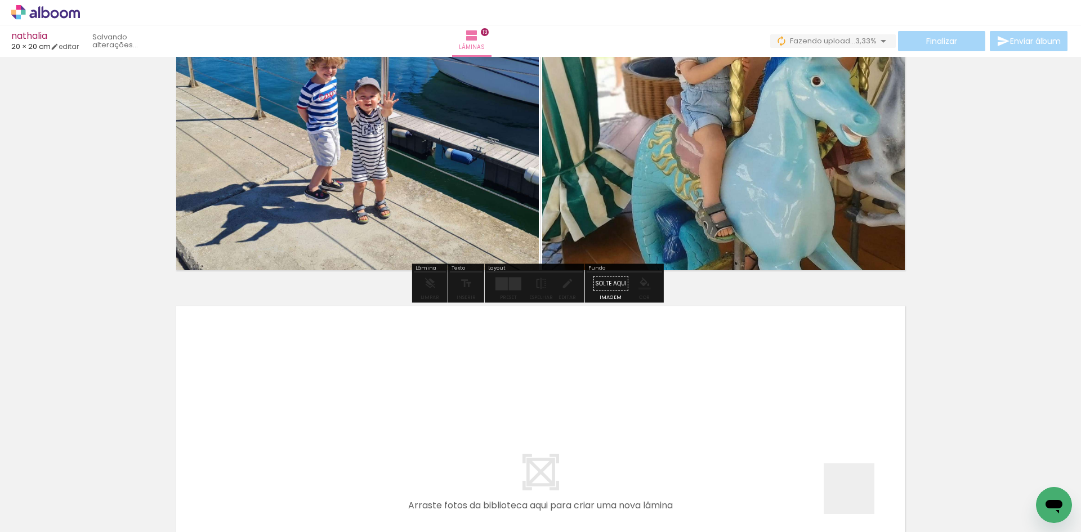
drag, startPoint x: 858, startPoint y: 501, endPoint x: 894, endPoint y: 480, distance: 41.6
click at [838, 456] on quentale-workspace at bounding box center [540, 266] width 1081 height 532
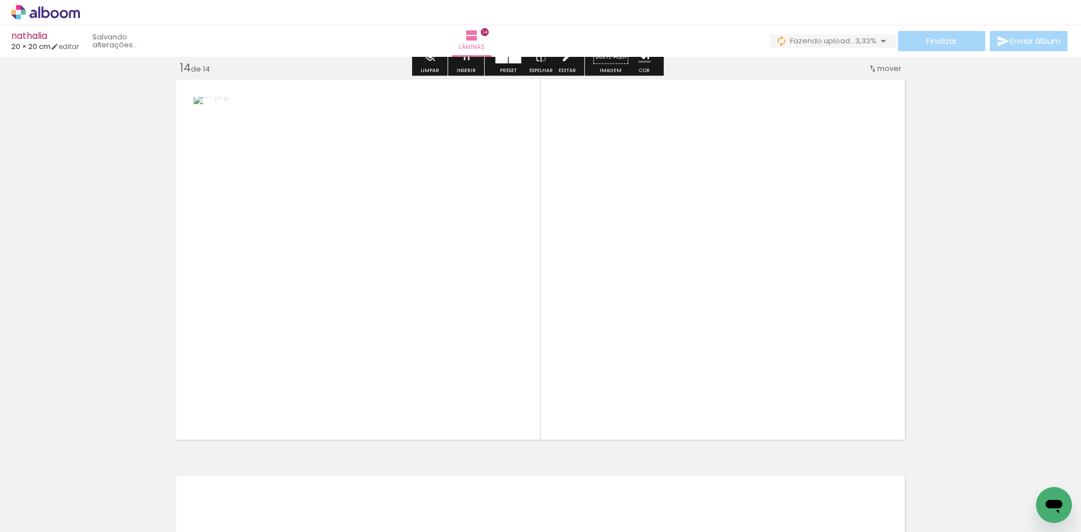
drag, startPoint x: 887, startPoint y: 461, endPoint x: 808, endPoint y: 388, distance: 107.5
click at [808, 388] on quentale-workspace at bounding box center [540, 266] width 1081 height 532
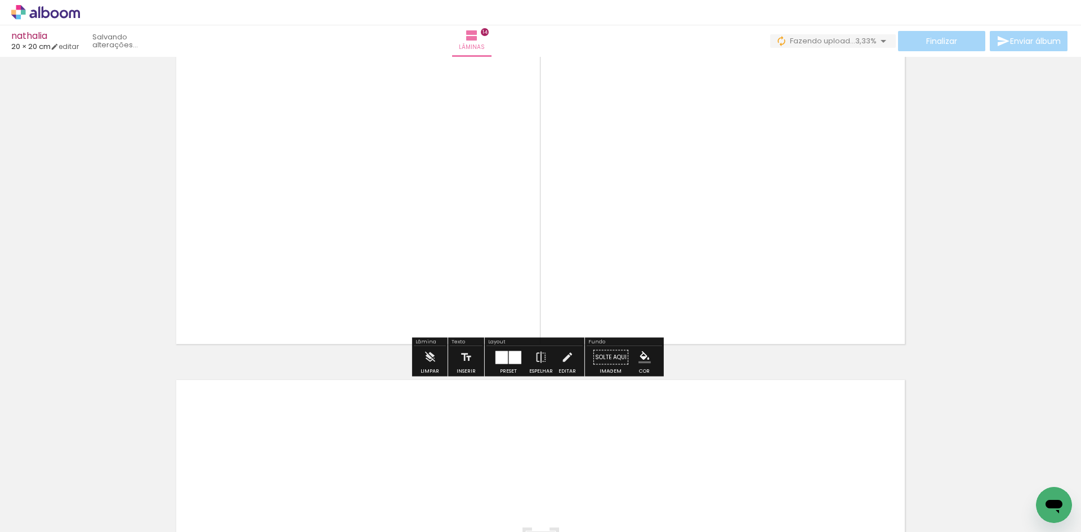
scroll to position [5334, 0]
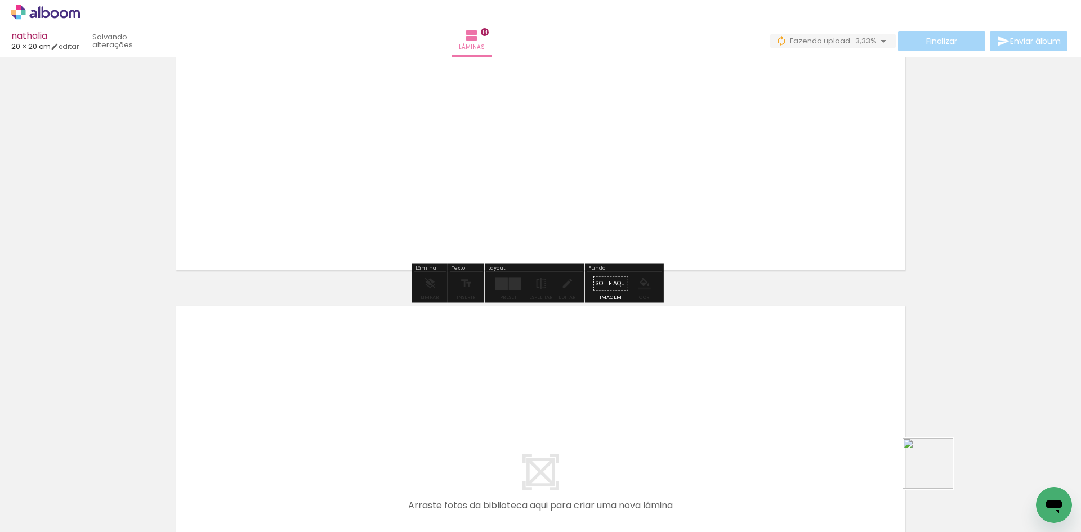
drag, startPoint x: 957, startPoint y: 481, endPoint x: 934, endPoint y: 452, distance: 36.8
click at [824, 431] on quentale-workspace at bounding box center [540, 266] width 1081 height 532
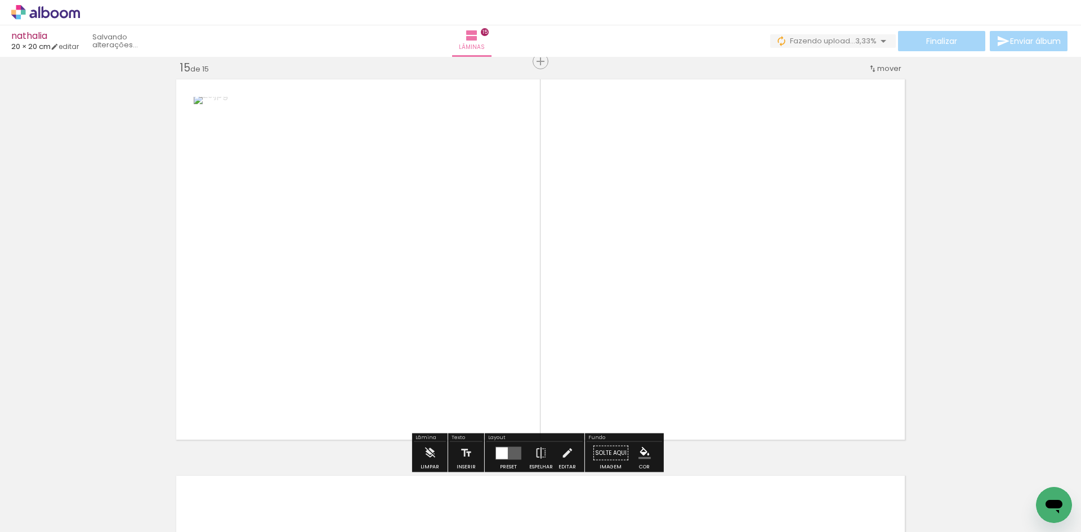
scroll to position [5561, 0]
drag, startPoint x: 1033, startPoint y: 499, endPoint x: 728, endPoint y: 299, distance: 364.2
click at [728, 299] on quentale-workspace at bounding box center [540, 266] width 1081 height 532
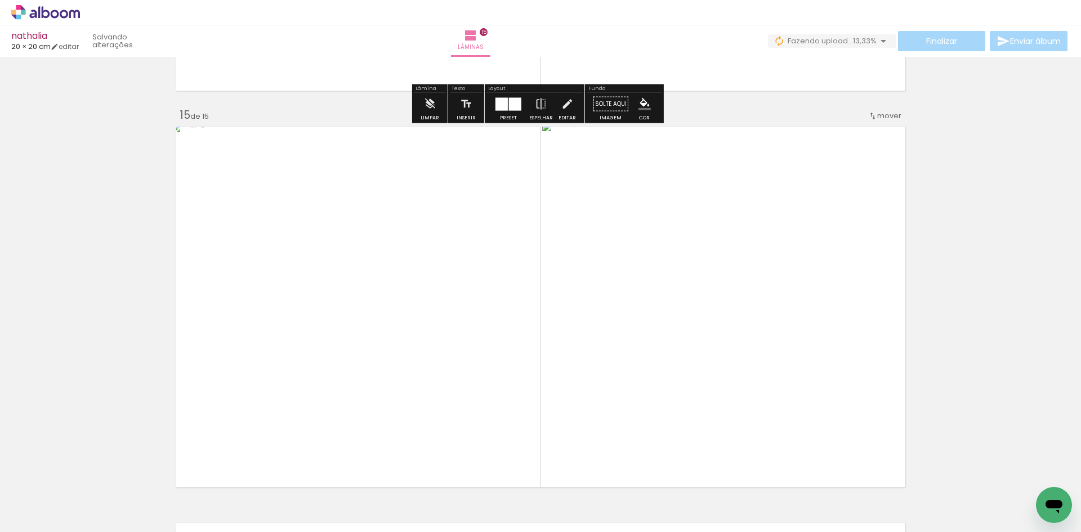
scroll to position [5618, 0]
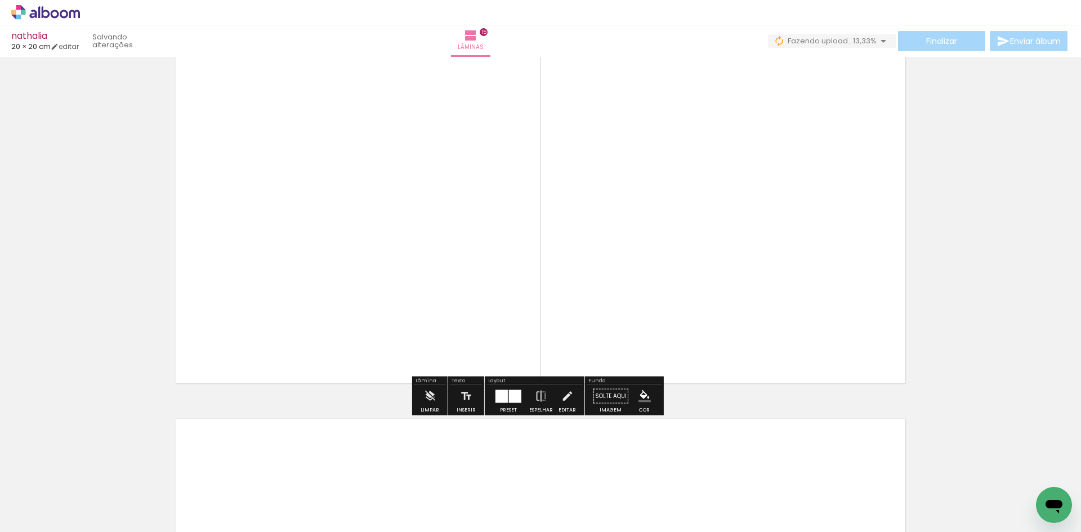
click at [852, 48] on div "0 Fazendo upload... 13,33%" at bounding box center [832, 41] width 128 height 14
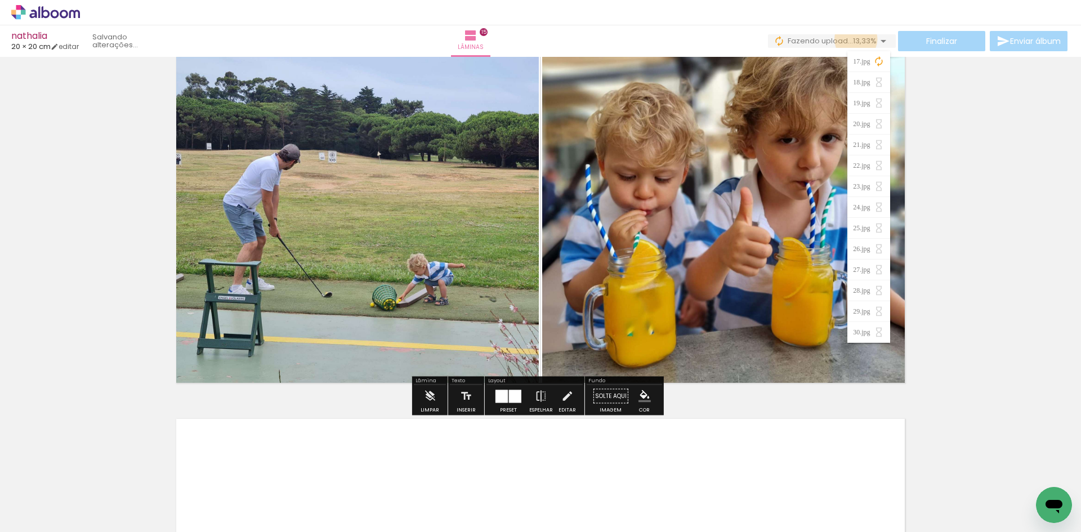
click at [853, 39] on span "13,33%" at bounding box center [865, 40] width 24 height 11
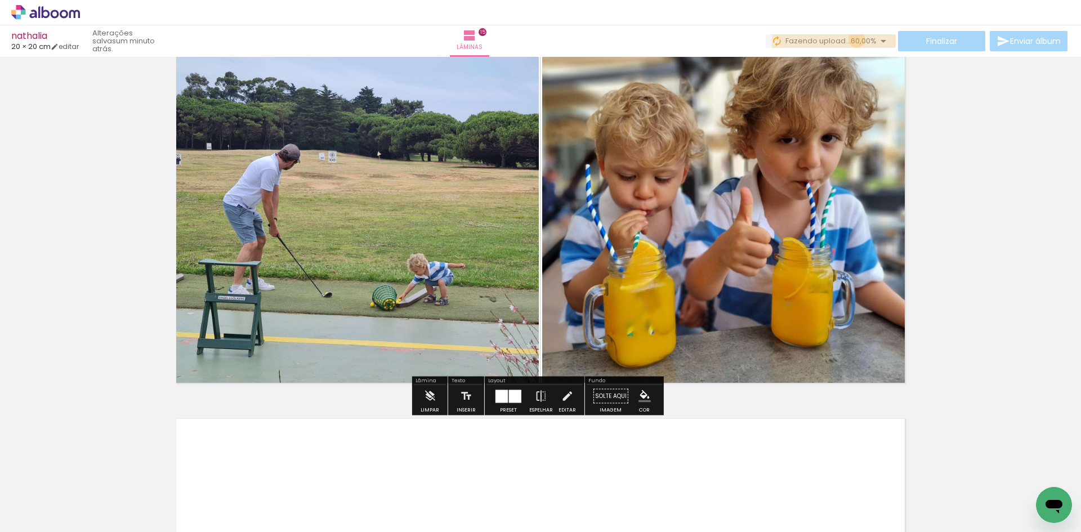
click at [853, 39] on span "60,00%" at bounding box center [863, 40] width 26 height 11
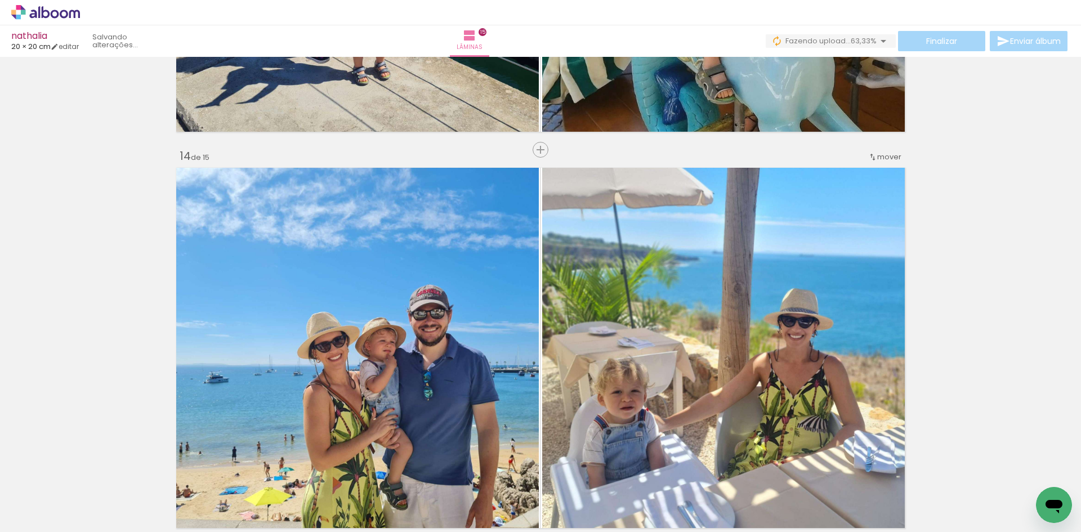
scroll to position [5084, 0]
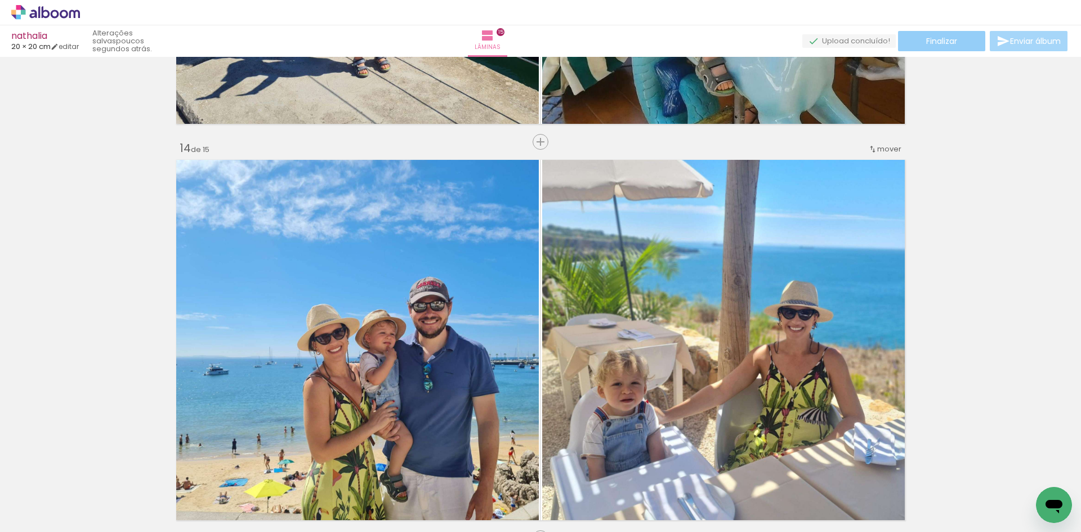
click at [928, 33] on paper-button "Finalizar" at bounding box center [941, 41] width 87 height 20
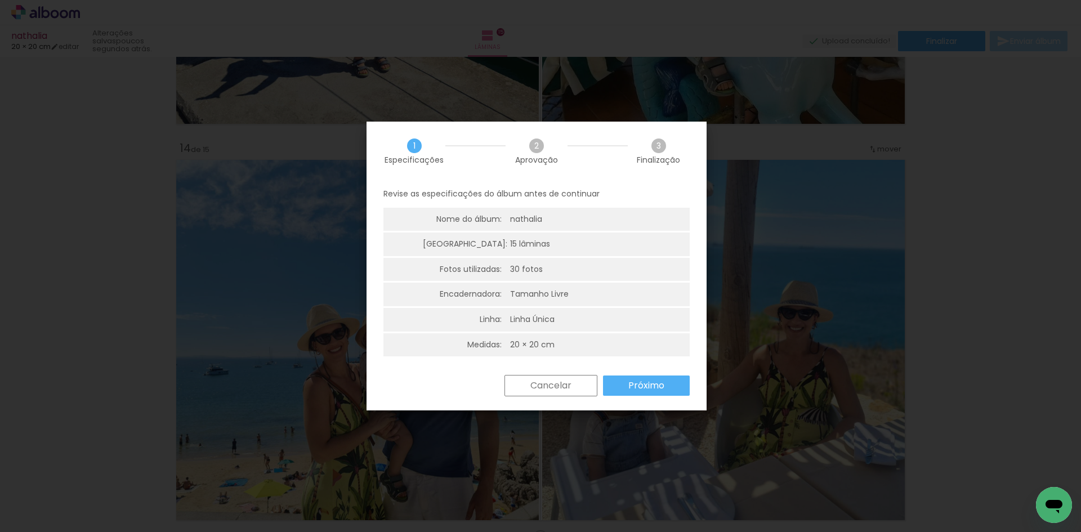
click at [0, 0] on slot "Próximo" at bounding box center [0, 0] width 0 height 0
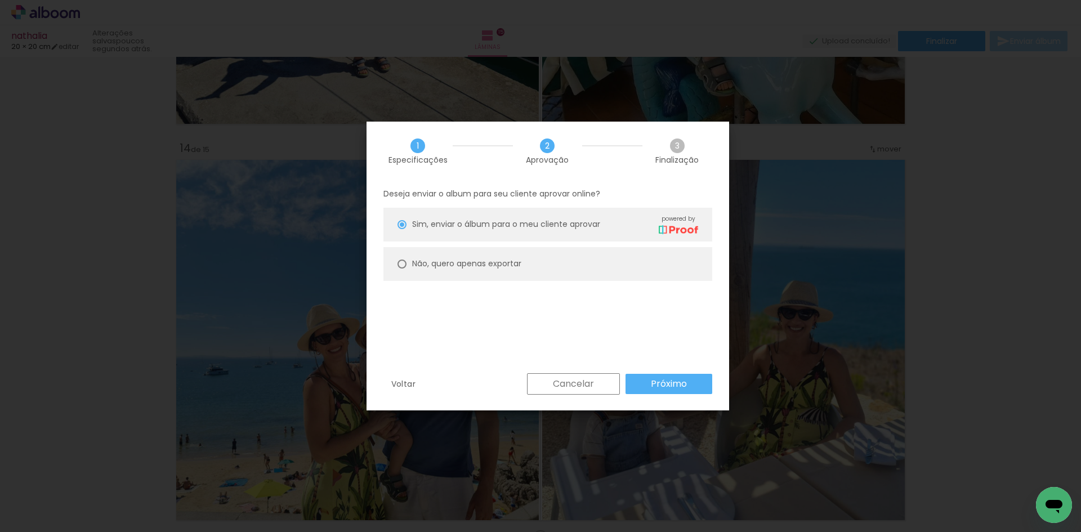
click at [527, 272] on paper-radio-button "Não, quero apenas exportar" at bounding box center [547, 264] width 329 height 34
type paper-radio-button "on"
click at [0, 0] on slot "Próximo" at bounding box center [0, 0] width 0 height 0
type input "Alta, 300 DPI"
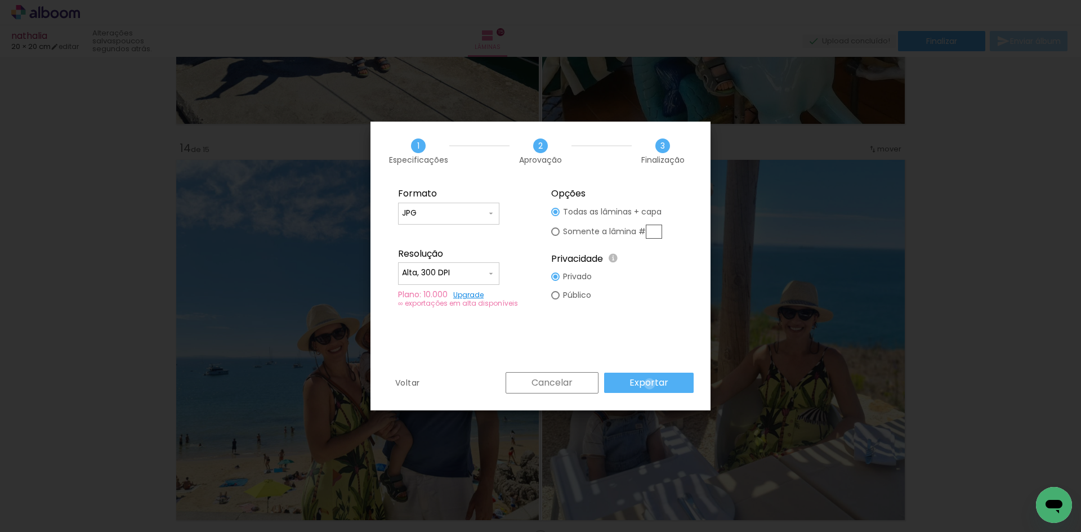
click at [0, 0] on slot "Exportar" at bounding box center [0, 0] width 0 height 0
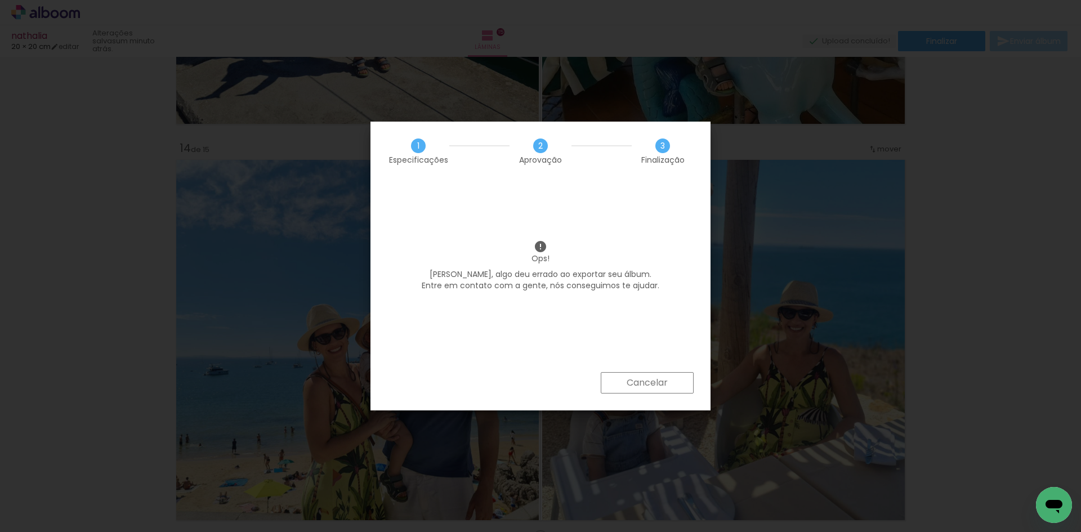
click at [0, 0] on slot "Cancelar" at bounding box center [0, 0] width 0 height 0
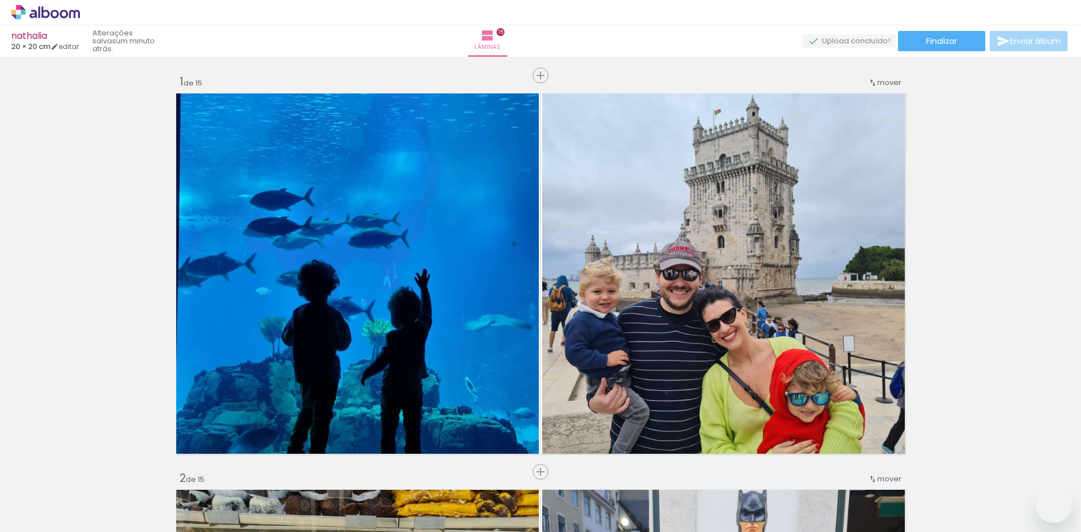
click at [938, 50] on paper-button "Finalizar" at bounding box center [941, 41] width 87 height 20
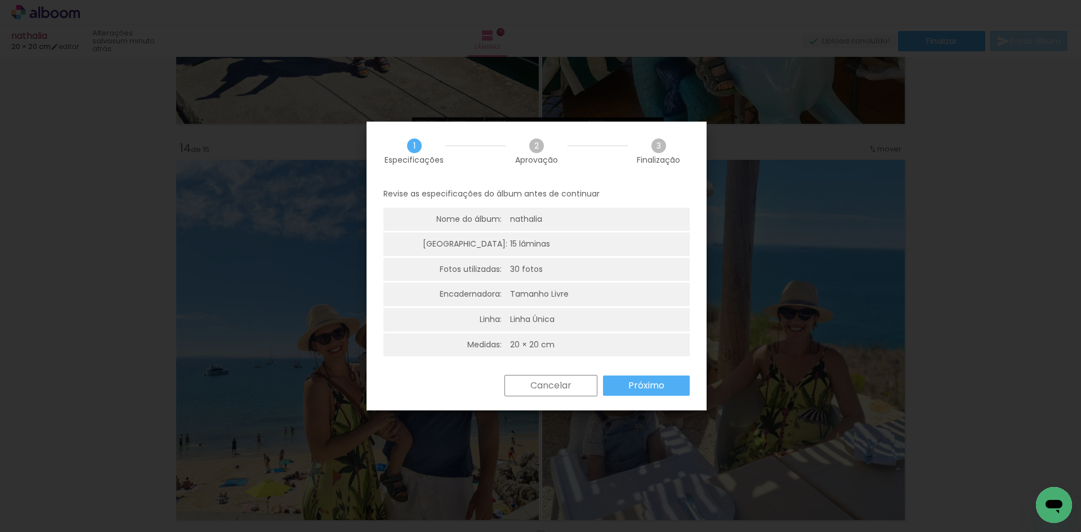
scroll to position [0, 906]
click at [0, 0] on slot "Próximo" at bounding box center [0, 0] width 0 height 0
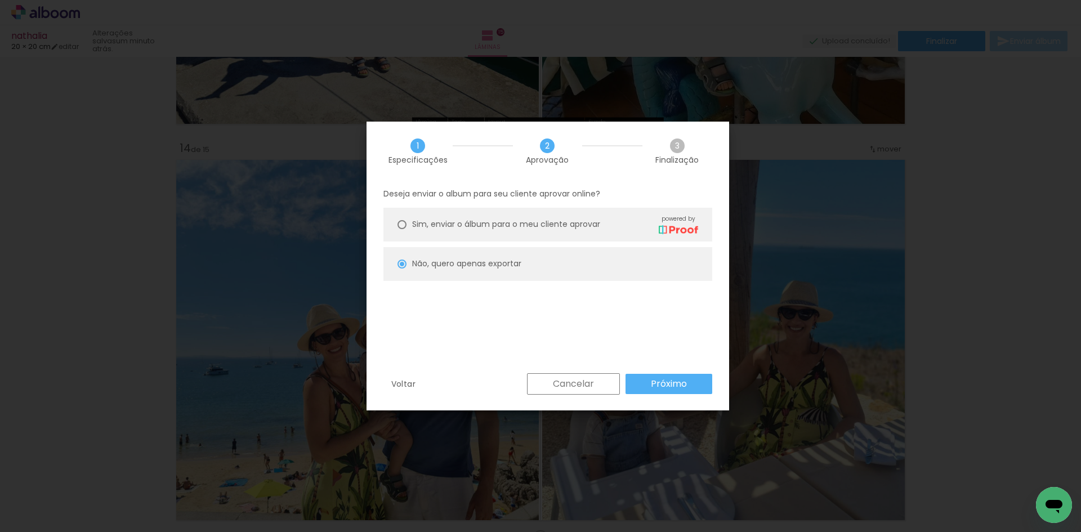
click at [650, 391] on paper-button "Próximo" at bounding box center [668, 384] width 87 height 20
type input "Alta, 300 DPI"
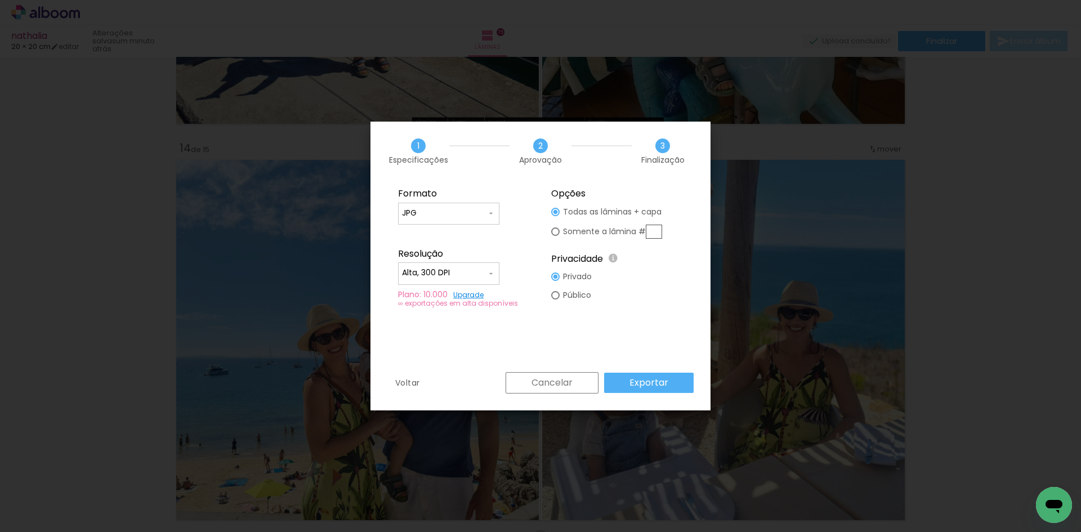
click at [650, 391] on paper-button "Exportar" at bounding box center [648, 383] width 89 height 20
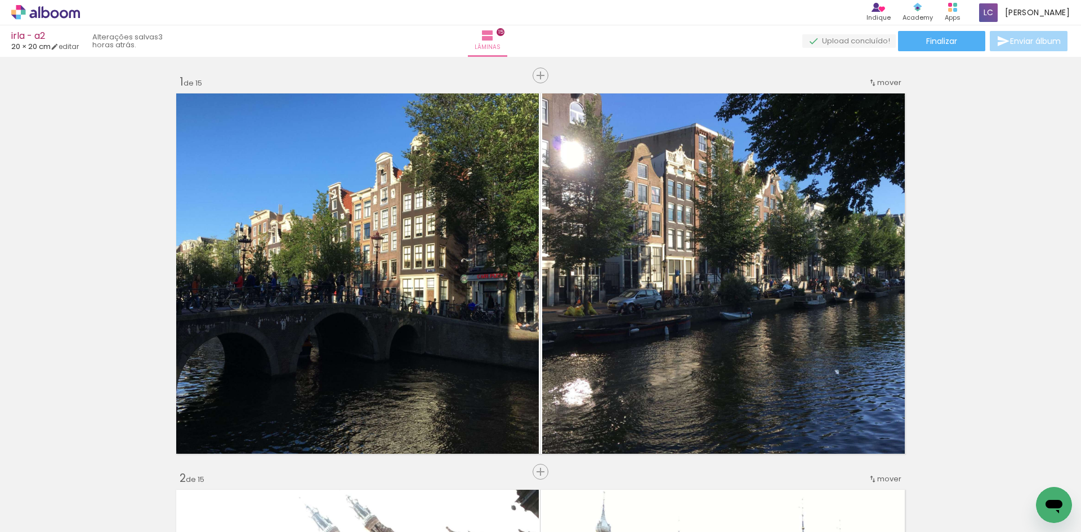
scroll to position [3038, 0]
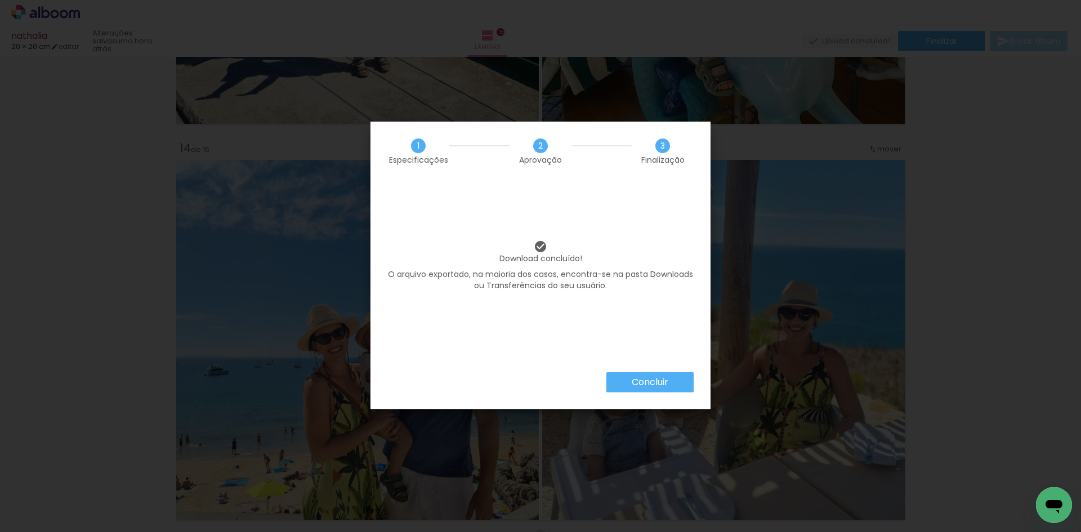
scroll to position [0, 906]
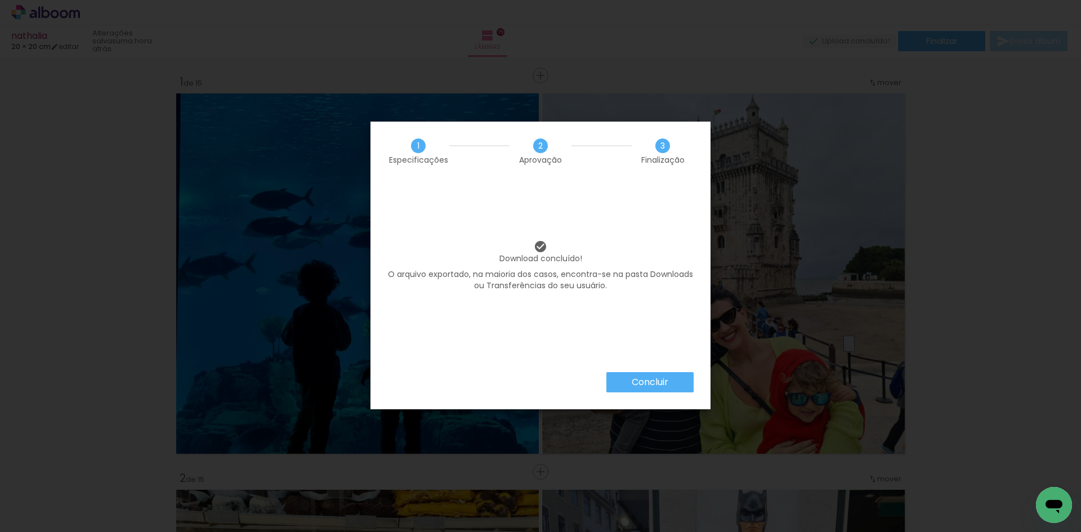
scroll to position [5084, 0]
